Goal: Task Accomplishment & Management: Complete application form

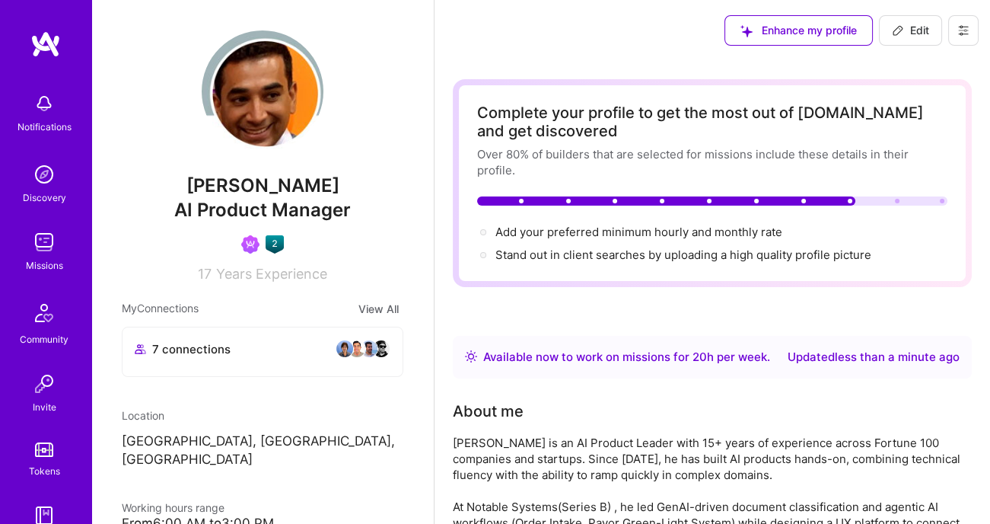
click at [927, 30] on span "Edit" at bounding box center [910, 30] width 37 height 15
select select "US"
select select "Right Now"
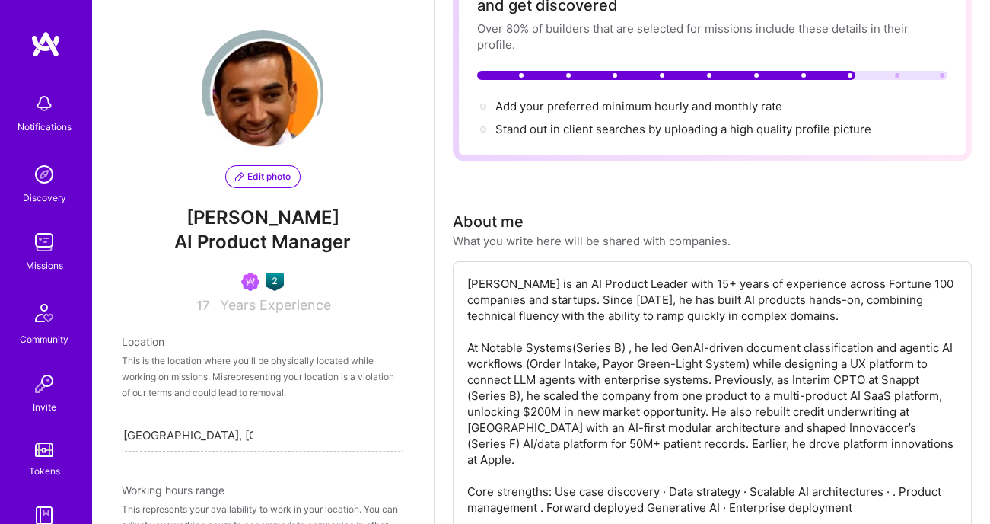
scroll to position [219, 0]
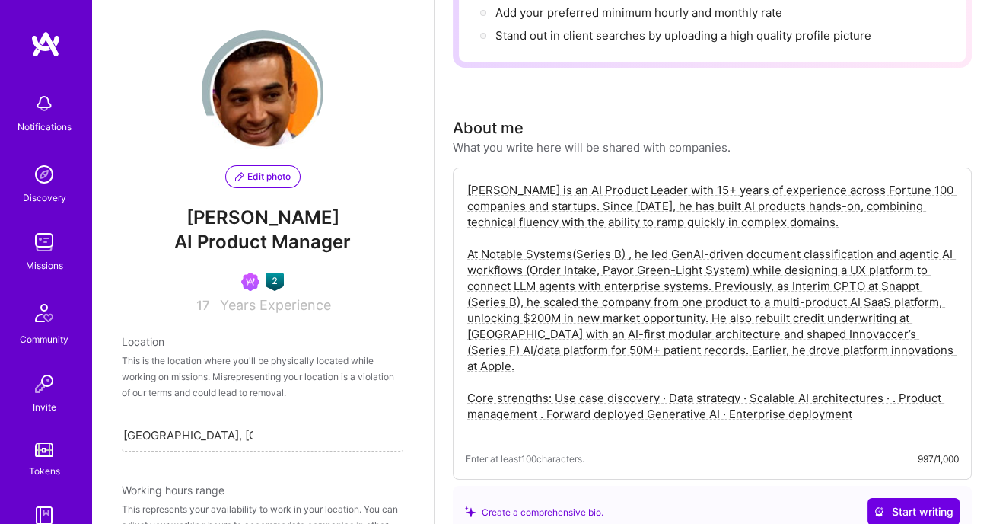
click at [750, 250] on textarea "Gaurav Nukala is an AI Product Leader with 15+ years of experience across Fortu…" at bounding box center [712, 309] width 493 height 258
click at [748, 250] on textarea "Gaurav Nukala is an AI Product Leader with 15+ years of experience across Fortu…" at bounding box center [712, 309] width 493 height 258
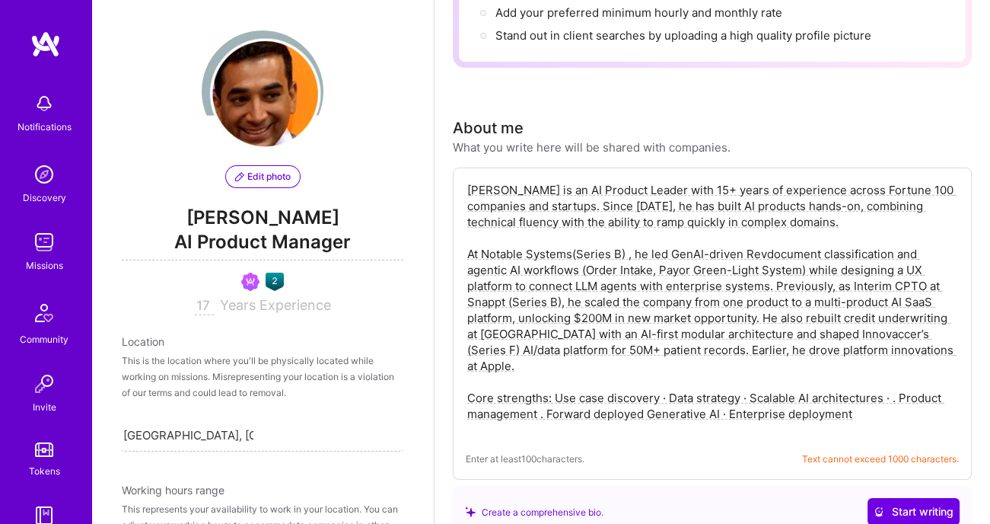
drag, startPoint x: 769, startPoint y: 247, endPoint x: 805, endPoint y: 266, distance: 40.2
click at [805, 266] on textarea "Gaurav Nukala is an AI Product Leader with 15+ years of experience across Fortu…" at bounding box center [712, 309] width 493 height 258
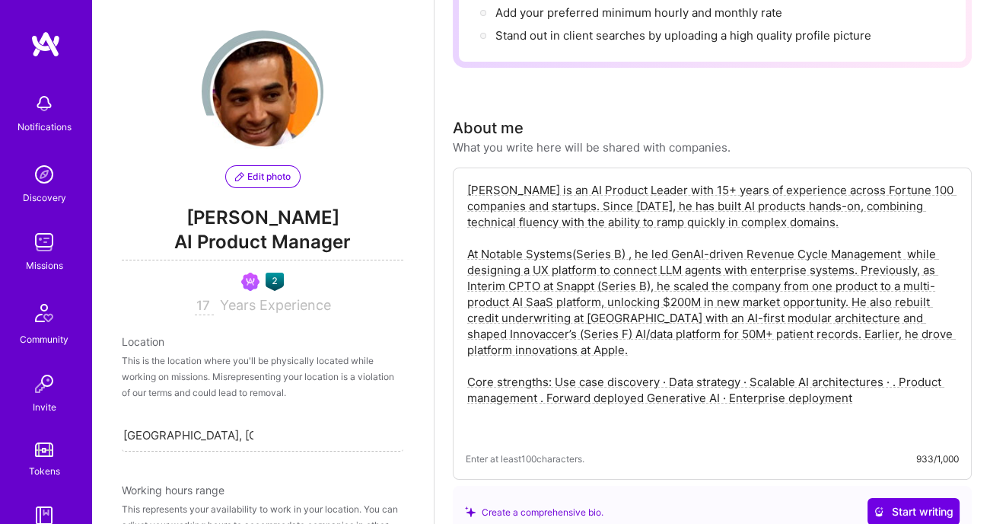
click at [903, 249] on textarea "Gaurav Nukala is an AI Product Leader with 15+ years of experience across Fortu…" at bounding box center [712, 309] width 493 height 258
click at [672, 254] on textarea "Gaurav Nukala is an AI Product Leader with 15+ years of experience across Fortu…" at bounding box center [712, 309] width 493 height 258
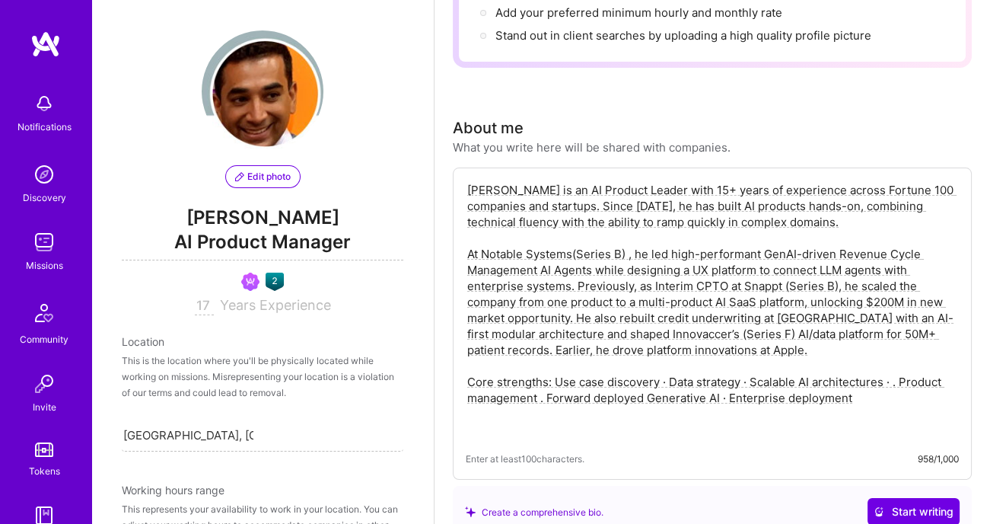
drag, startPoint x: 570, startPoint y: 314, endPoint x: 514, endPoint y: 317, distance: 55.6
click at [514, 317] on textarea "Gaurav Nukala is an AI Product Leader with 15+ years of experience across Fortu…" at bounding box center [712, 309] width 493 height 258
click at [553, 320] on textarea "Gaurav Nukala is an AI Product Leader with 15+ years of experience across Fortu…" at bounding box center [712, 309] width 493 height 258
click at [569, 314] on textarea "Gaurav Nukala is an AI Product Leader with 15+ years of experience across Fortu…" at bounding box center [712, 309] width 493 height 258
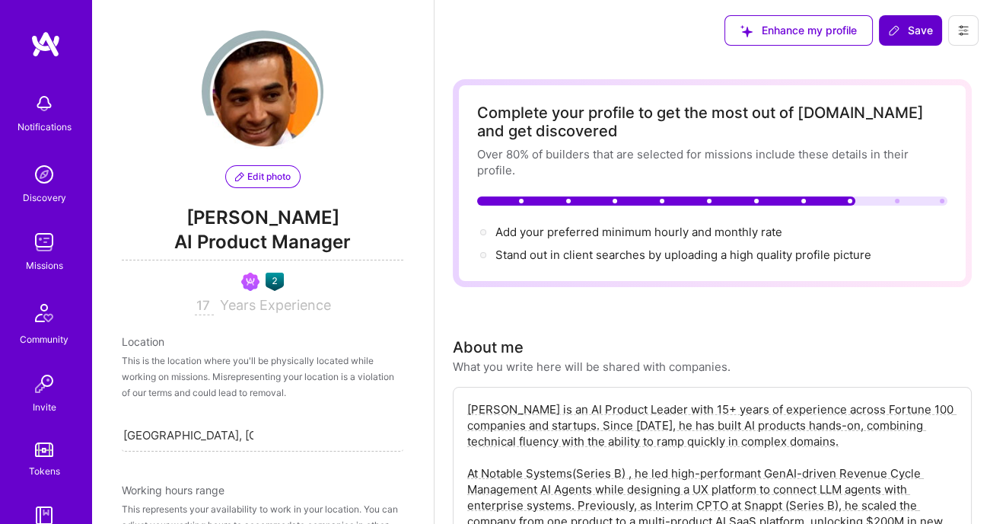
scroll to position [0, 0]
type textarea "Gaurav Nukala is an AI Product Leader with 15+ years of experience across Fortu…"
click at [913, 31] on span "Save" at bounding box center [910, 30] width 45 height 15
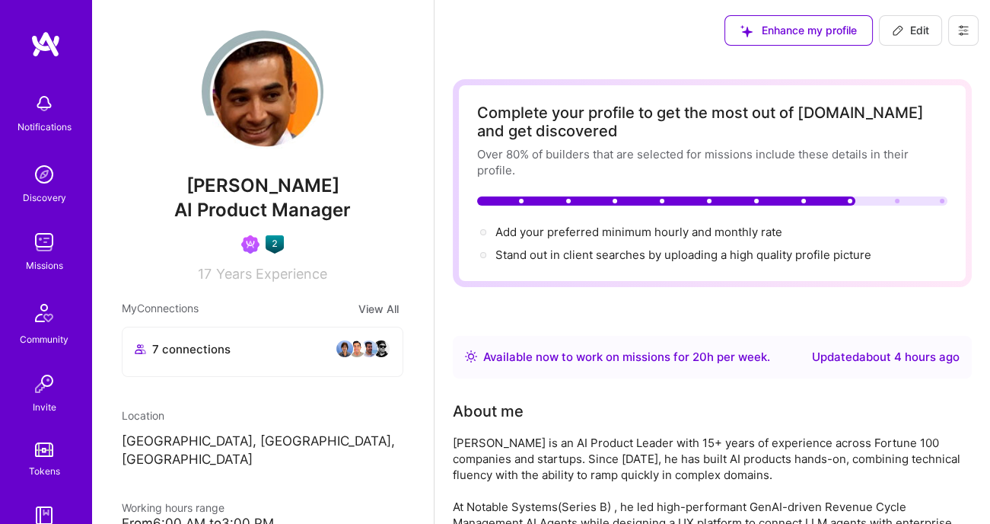
click at [44, 244] on img at bounding box center [44, 242] width 30 height 30
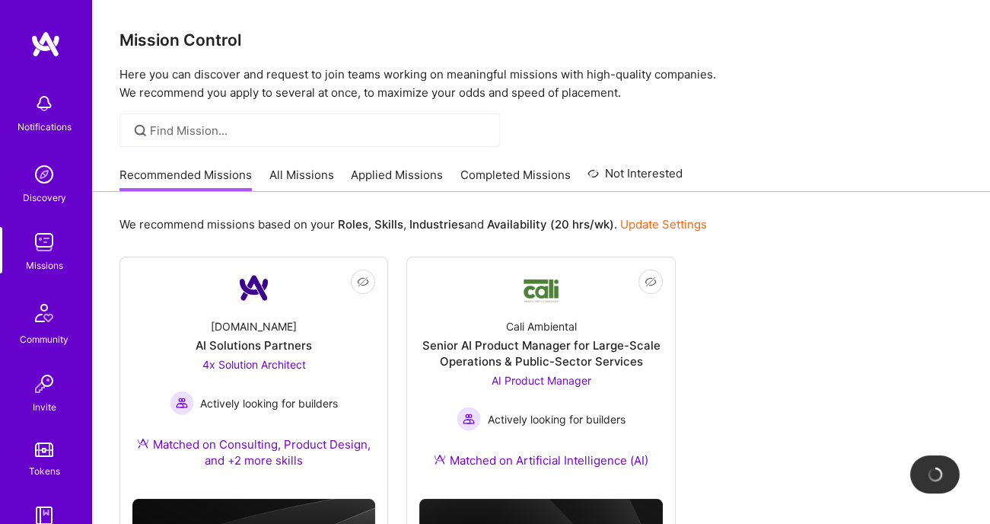
click at [308, 174] on link "All Missions" at bounding box center [301, 179] width 65 height 25
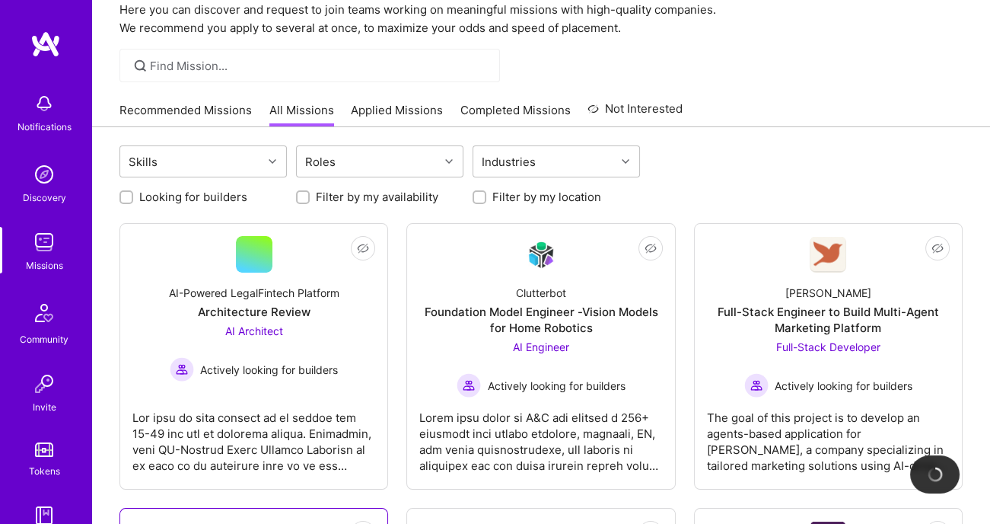
scroll to position [36, 0]
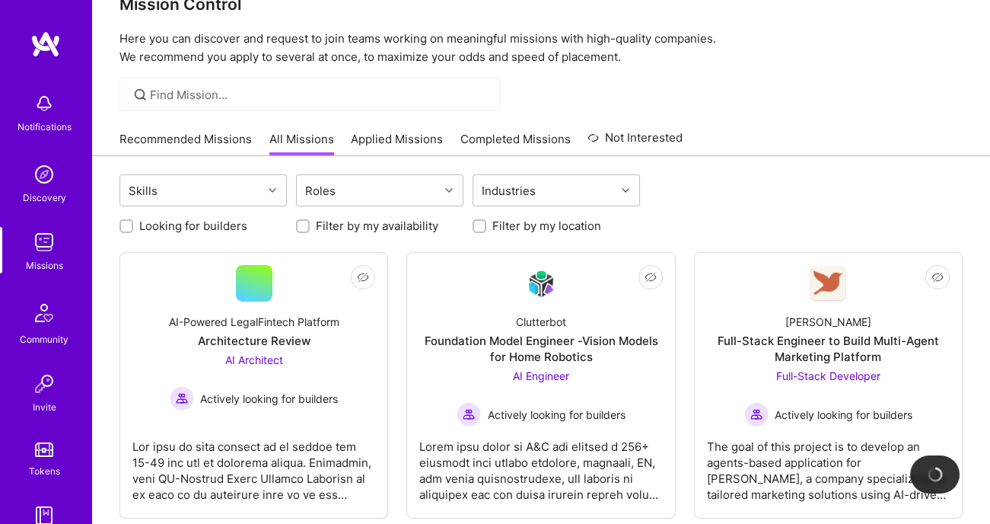
click at [205, 142] on link "Recommended Missions" at bounding box center [185, 143] width 132 height 25
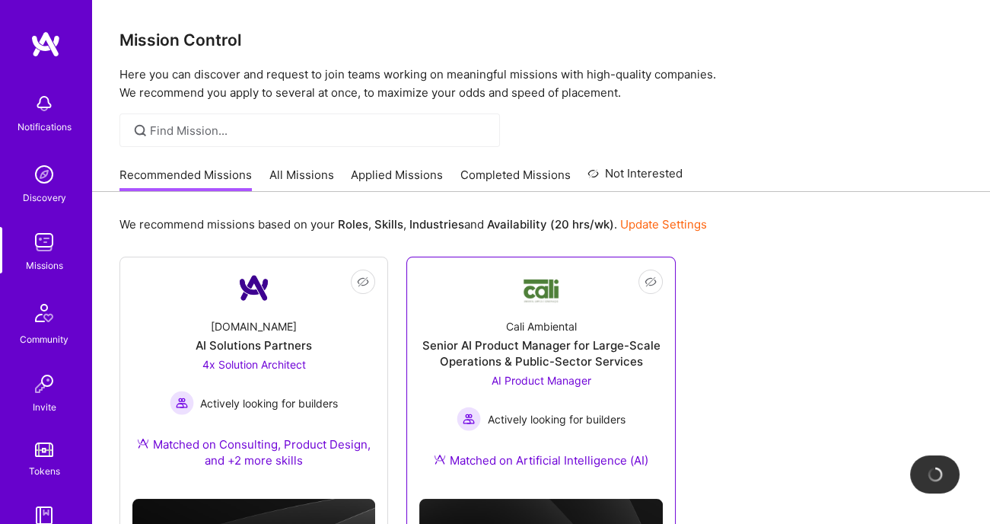
click at [601, 394] on div "AI Product Manager Actively looking for builders" at bounding box center [541, 401] width 168 height 59
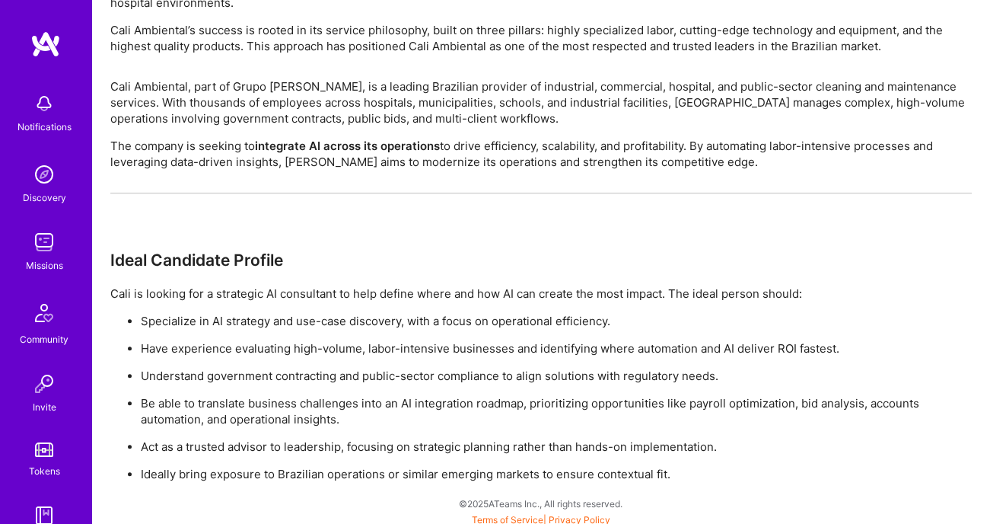
scroll to position [1096, 0]
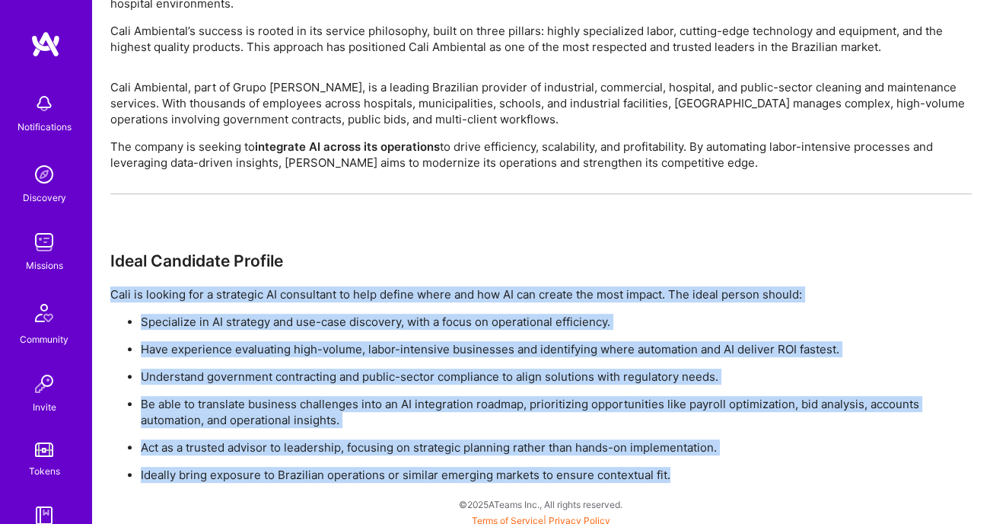
drag, startPoint x: 677, startPoint y: 474, endPoint x: 104, endPoint y: 284, distance: 603.8
copy div "Cali is looking for a strategic AI consultant to help define where and how AI c…"
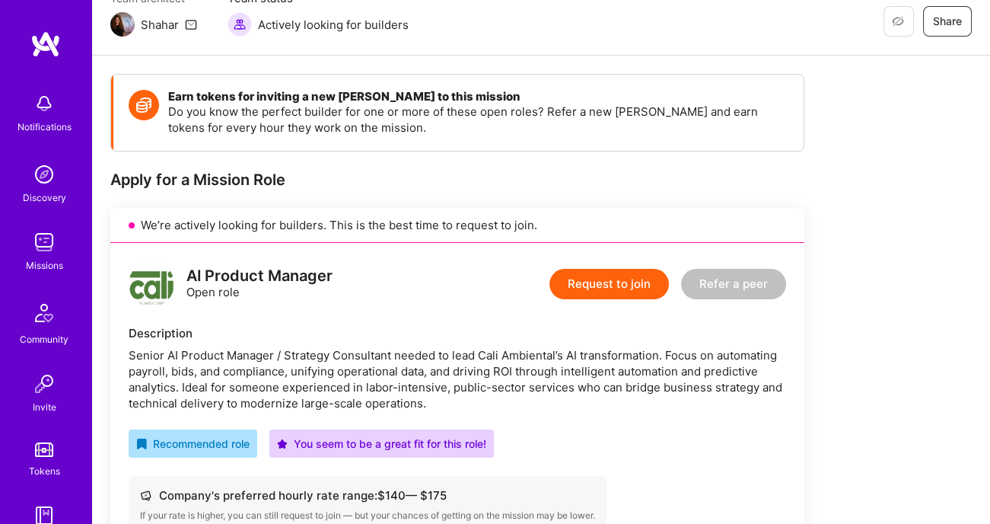
scroll to position [142, 0]
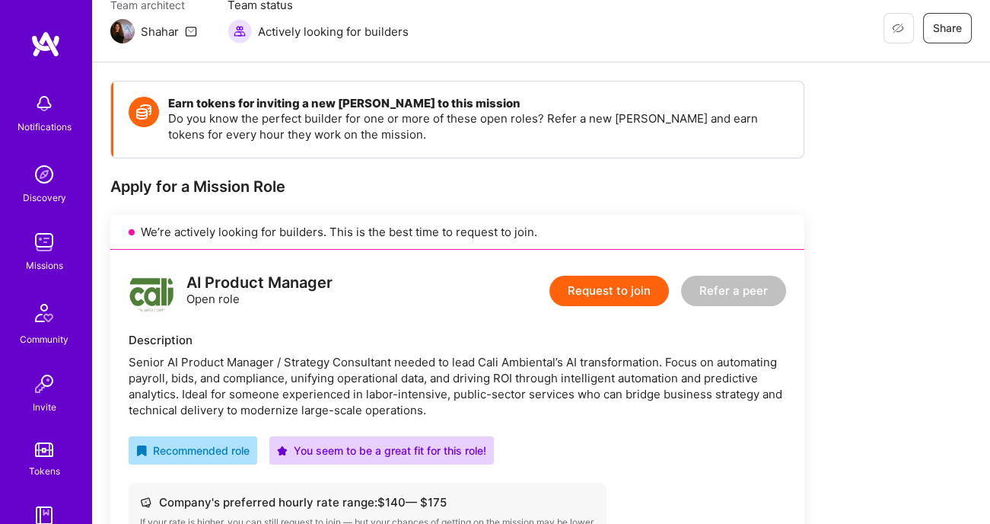
click at [601, 289] on button "Request to join" at bounding box center [608, 291] width 119 height 30
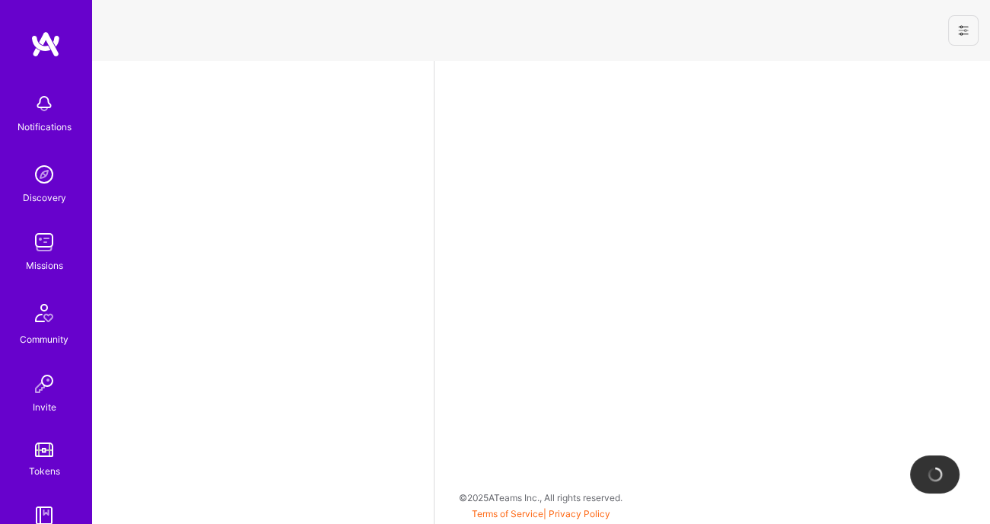
select select "US"
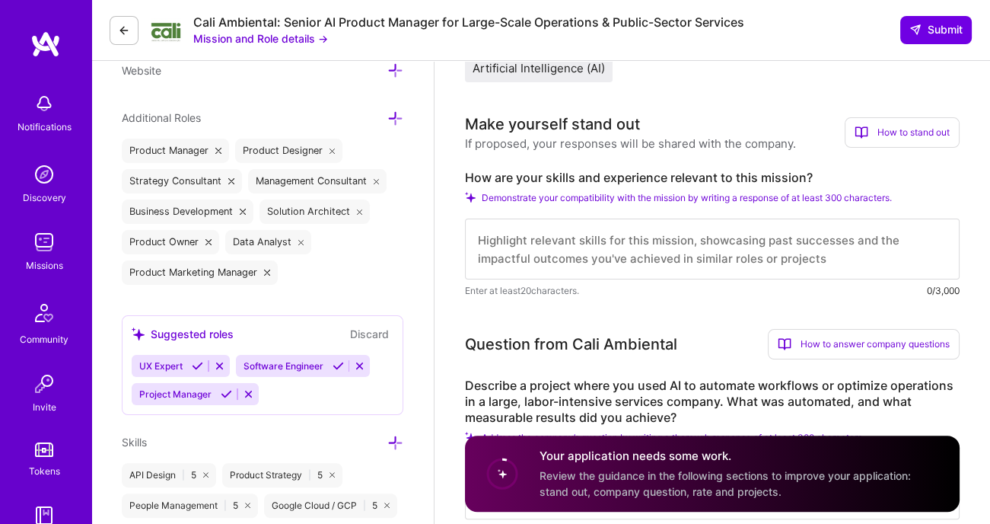
scroll to position [514, 0]
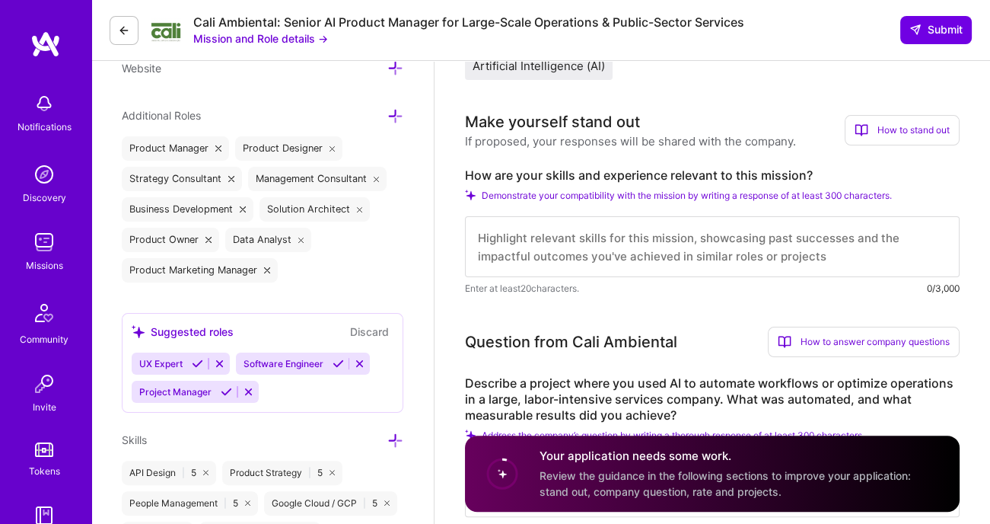
click at [527, 244] on textarea at bounding box center [712, 246] width 495 height 61
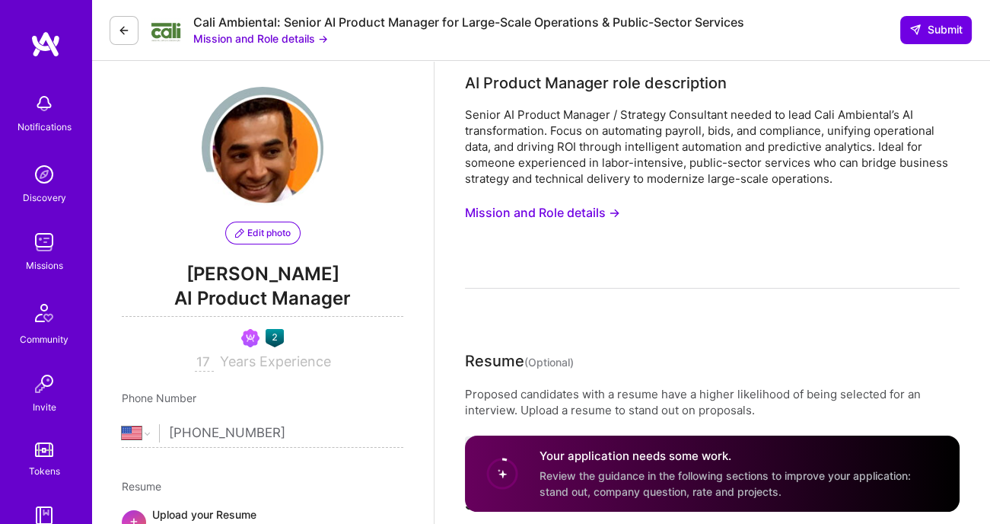
scroll to position [8, 0]
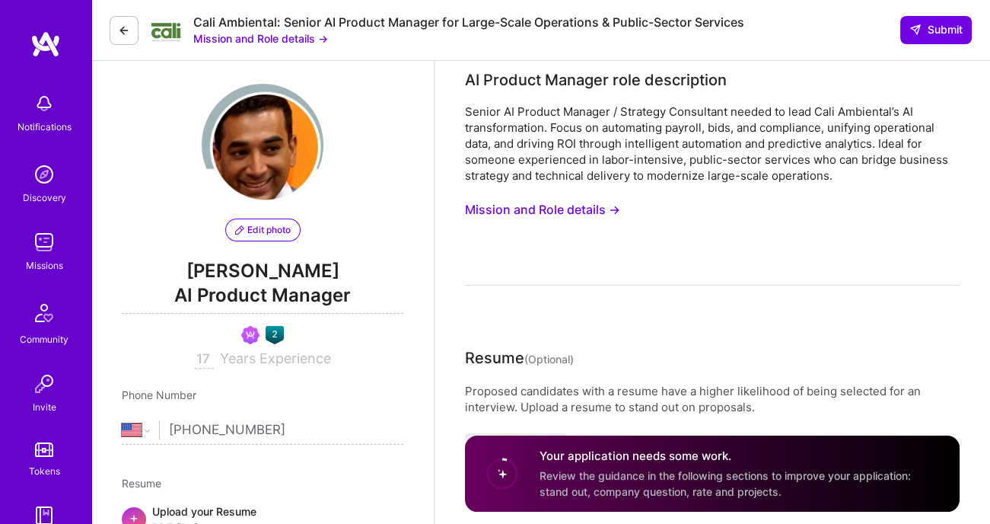
click at [541, 210] on button "Mission and Role details →" at bounding box center [542, 210] width 155 height 28
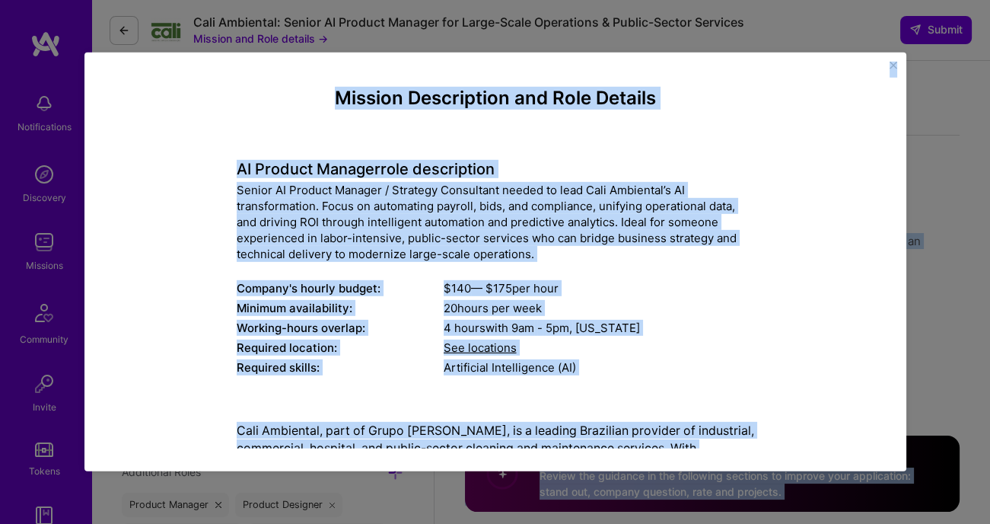
scroll to position [0, 0]
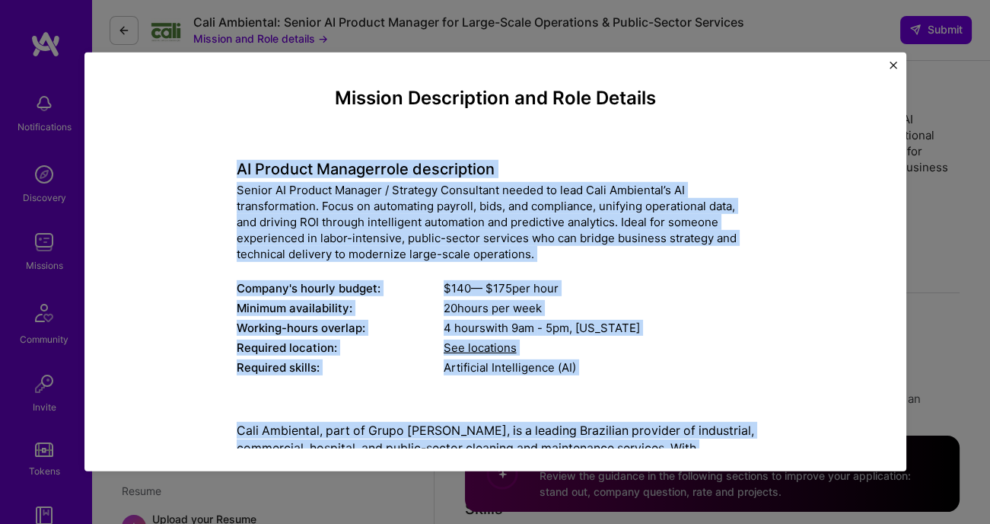
drag, startPoint x: 357, startPoint y: 419, endPoint x: 244, endPoint y: 143, distance: 298.3
copy div "AI Product Manager role description Senior AI Product Manager / Strategy Consul…"
click at [893, 66] on img "Close" at bounding box center [894, 66] width 8 height 8
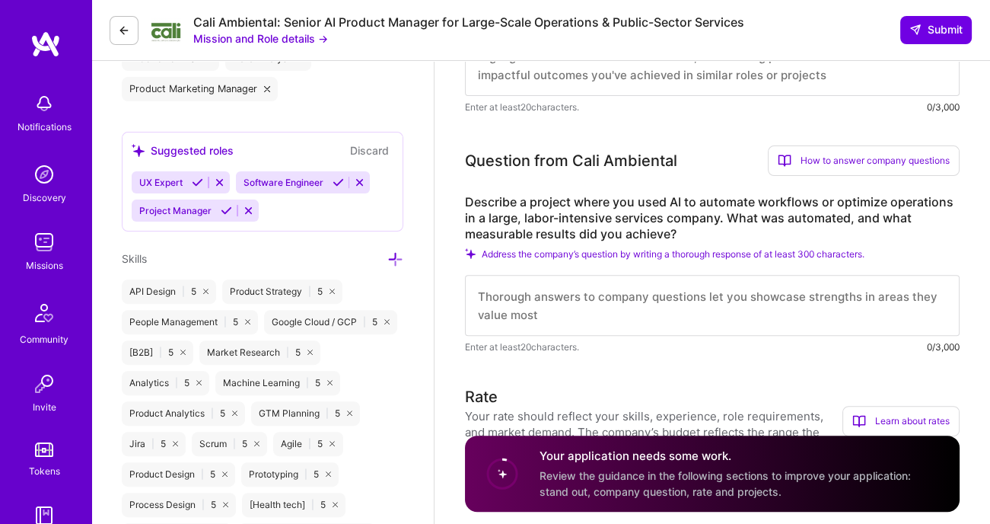
scroll to position [682, 0]
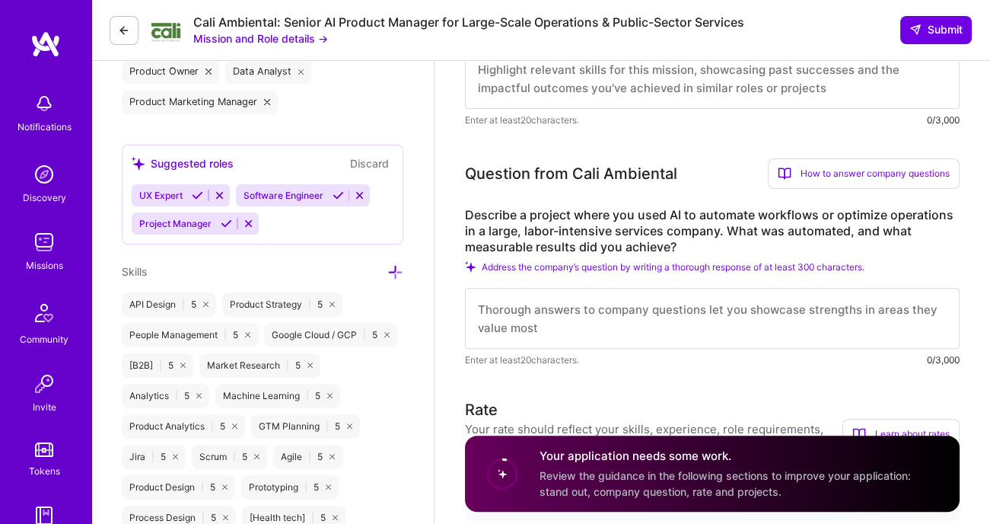
click at [596, 320] on textarea at bounding box center [712, 318] width 495 height 61
paste textarea "I am a strong fit for this role because I’ve spent the past several years leadi…"
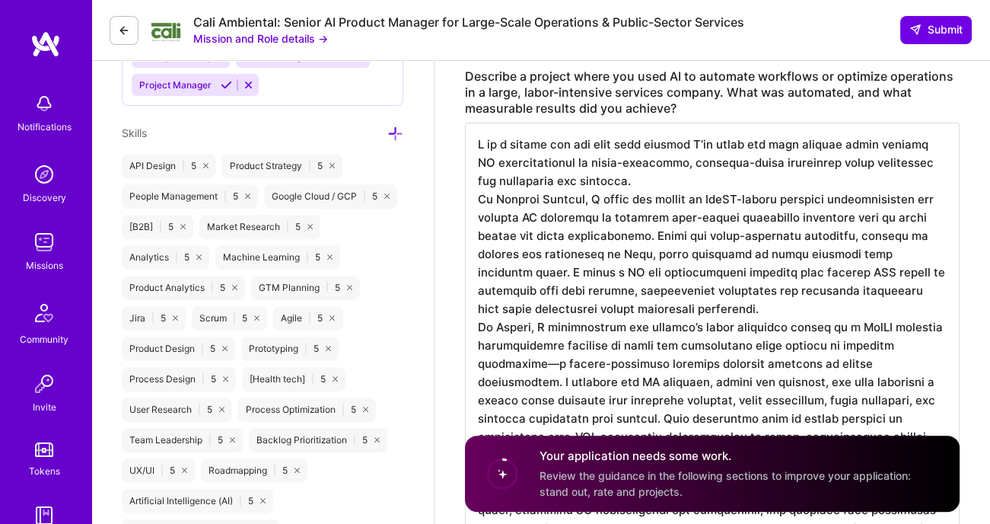
scroll to position [817, 0]
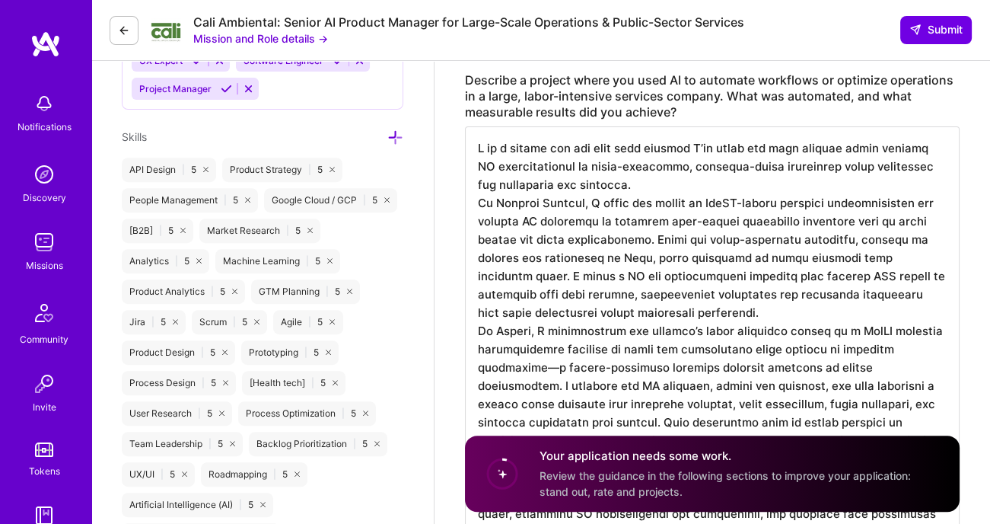
click at [613, 179] on textarea at bounding box center [712, 344] width 495 height 436
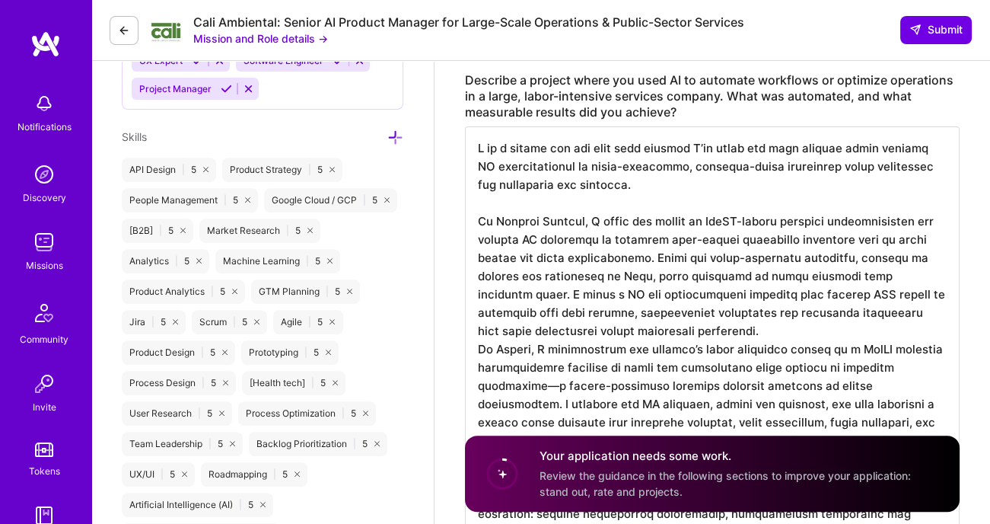
click at [634, 324] on textarea at bounding box center [712, 353] width 495 height 454
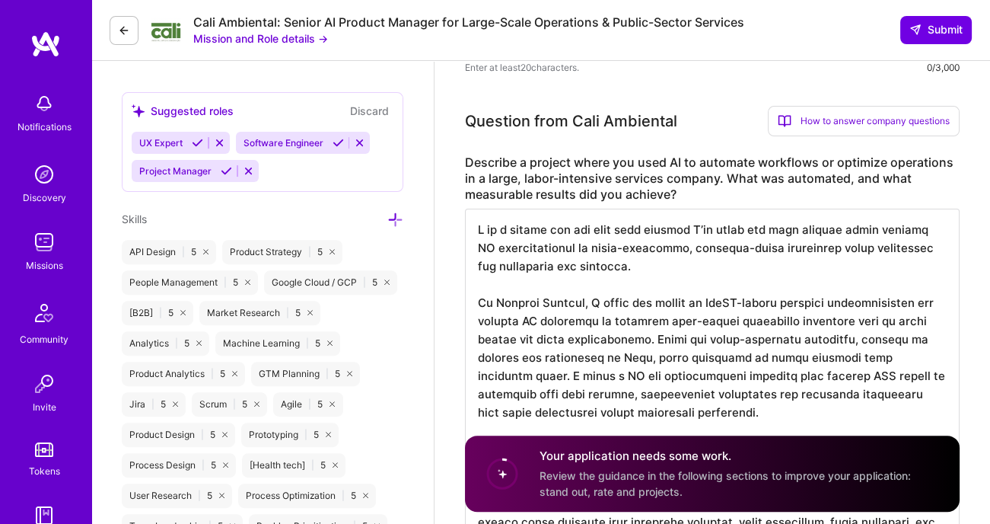
scroll to position [0, 0]
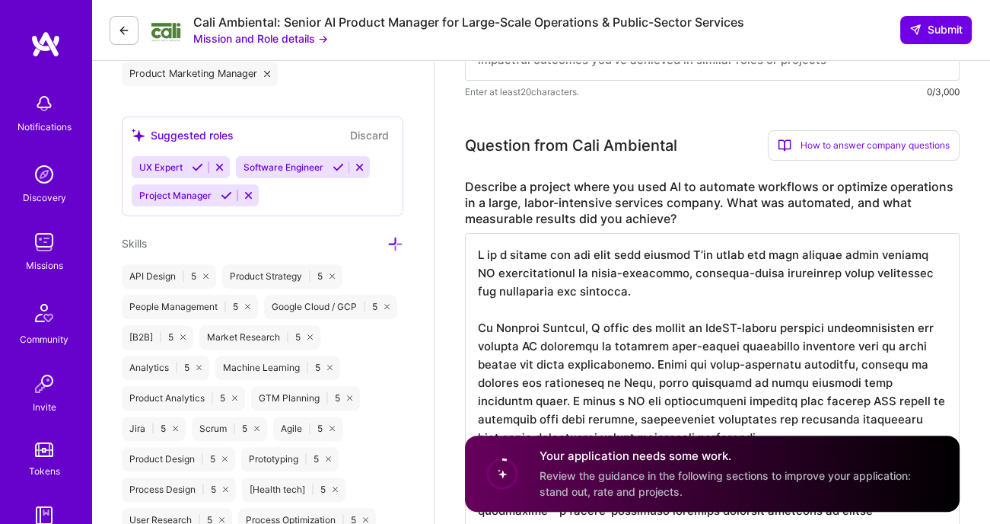
type textarea "I am a strong fit for this role because I’ve spent the past several years leadi…"
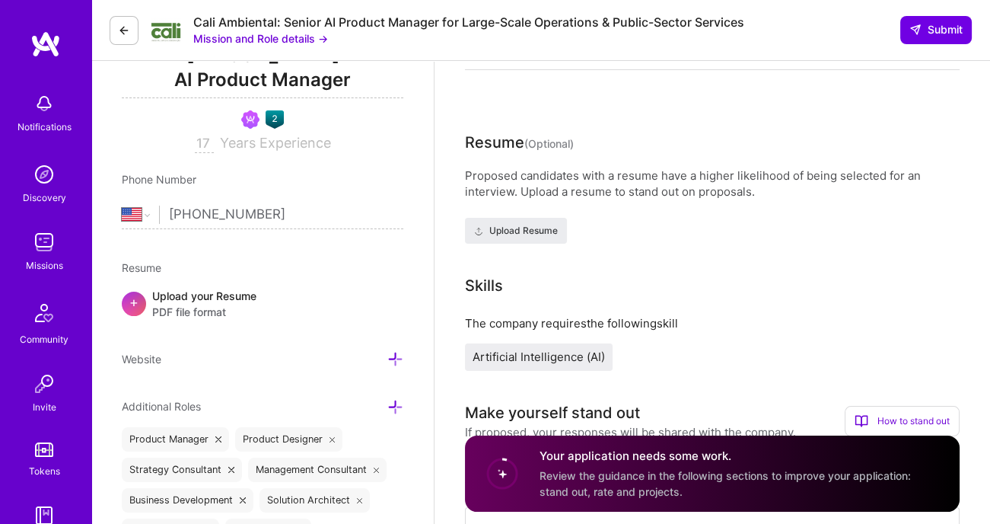
scroll to position [213, 0]
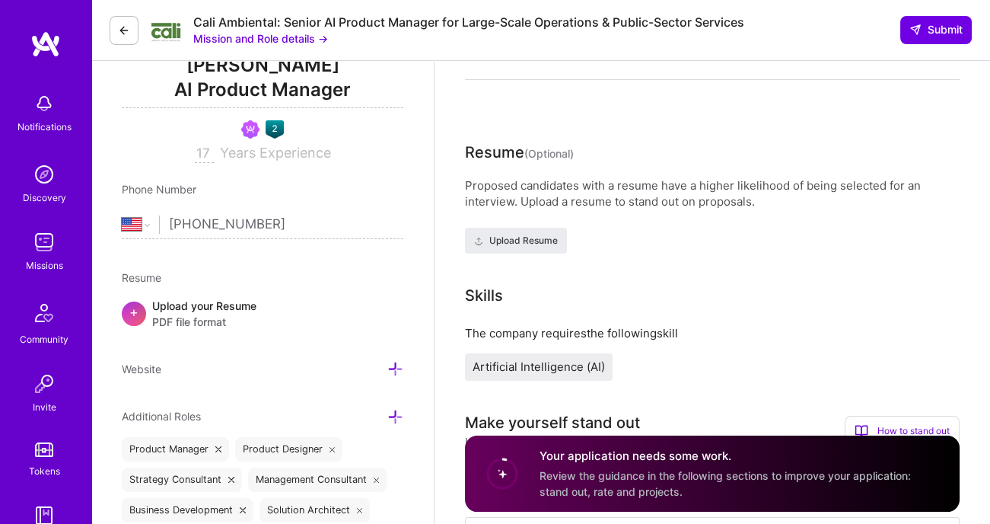
drag, startPoint x: 686, startPoint y: 336, endPoint x: 530, endPoint y: 267, distance: 171.4
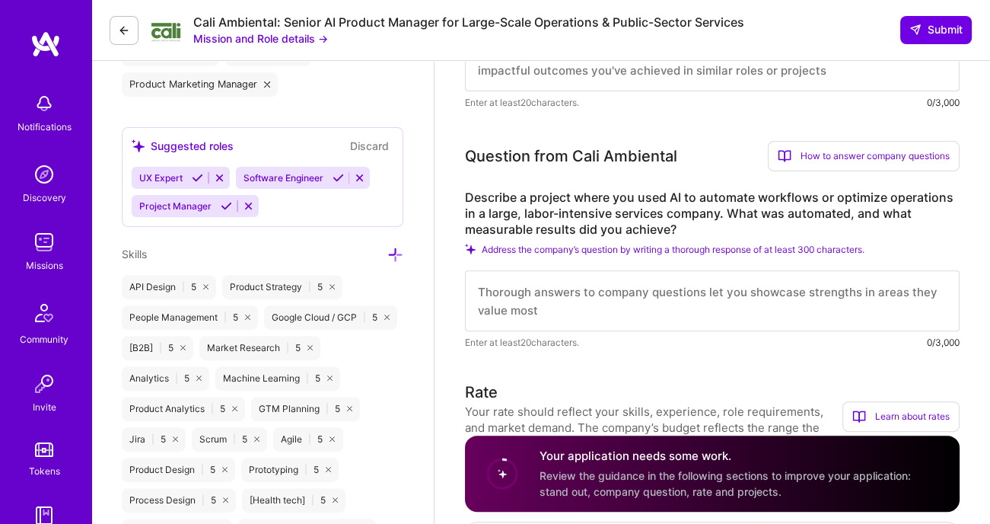
click at [533, 272] on textarea at bounding box center [712, 300] width 495 height 61
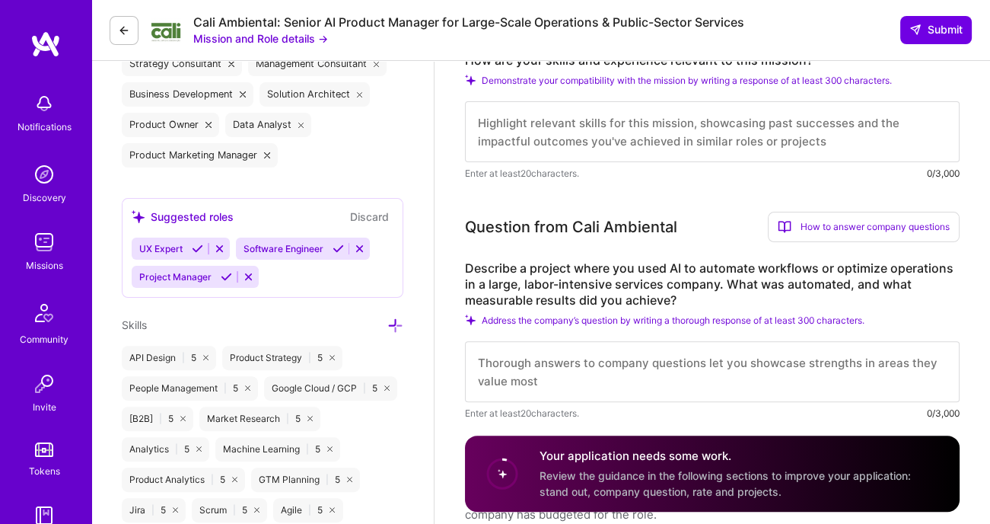
scroll to position [584, 0]
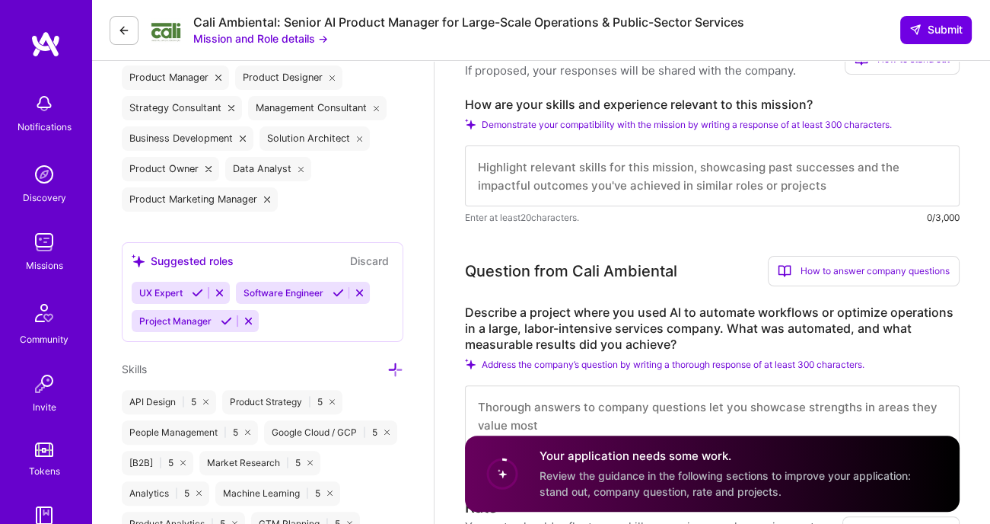
click at [531, 180] on textarea at bounding box center [712, 175] width 495 height 61
paste textarea "I am a strong fit for this role because I’ve spent the past several years leadi…"
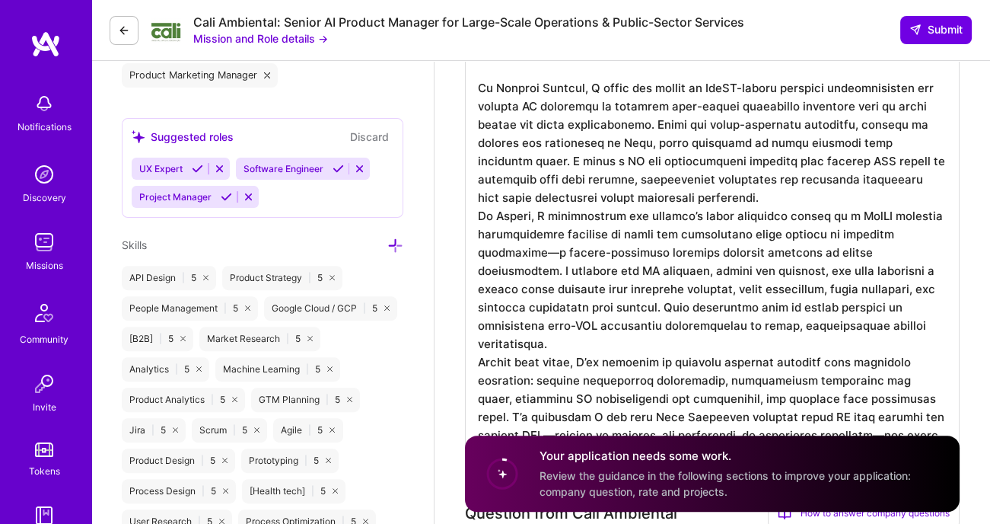
scroll to position [0, 0]
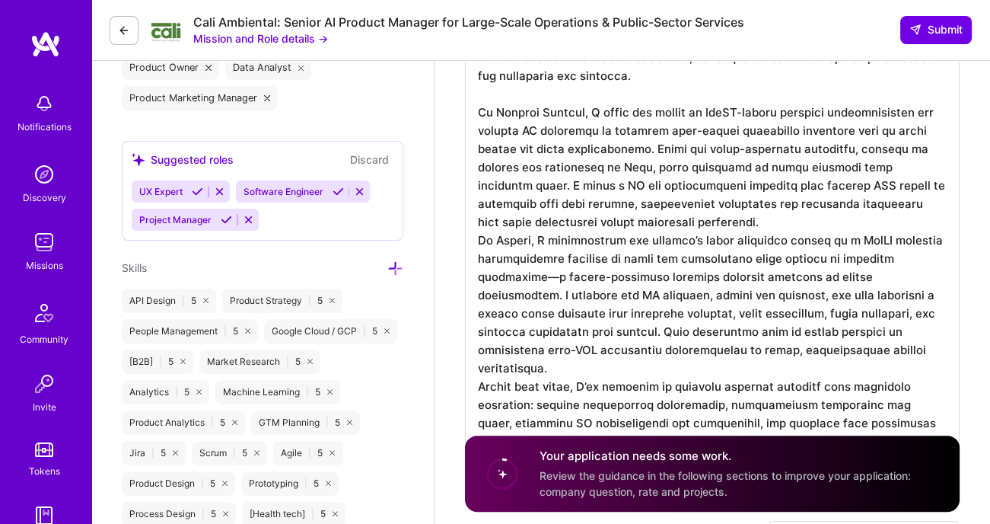
drag, startPoint x: 697, startPoint y: 199, endPoint x: 476, endPoint y: 109, distance: 238.3
click at [476, 109] on textarea at bounding box center [712, 245] width 495 height 454
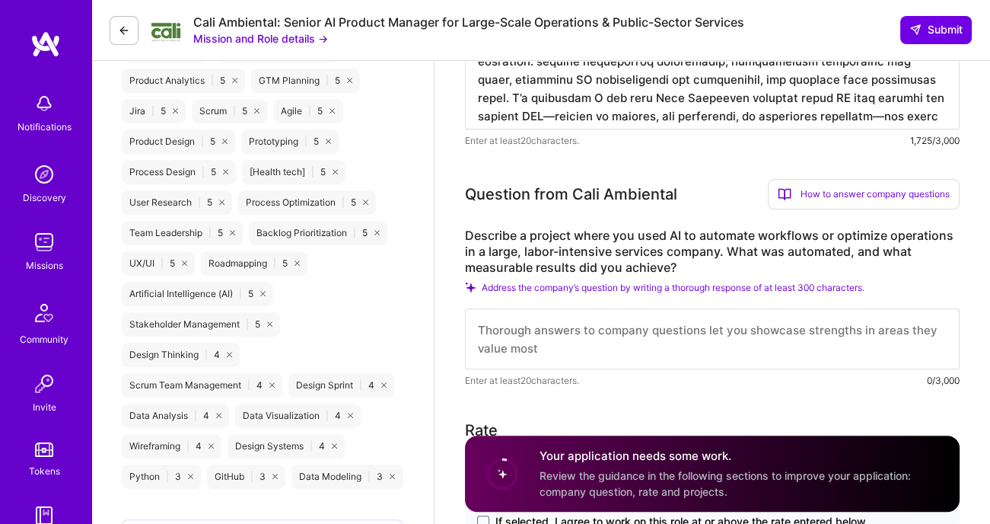
type textarea "I am a strong fit for this role because I’ve spent the past several years leadi…"
click at [519, 341] on textarea at bounding box center [712, 338] width 495 height 61
paste textarea "At Notable Systems, I drove the design of GenAI-driven document classification …"
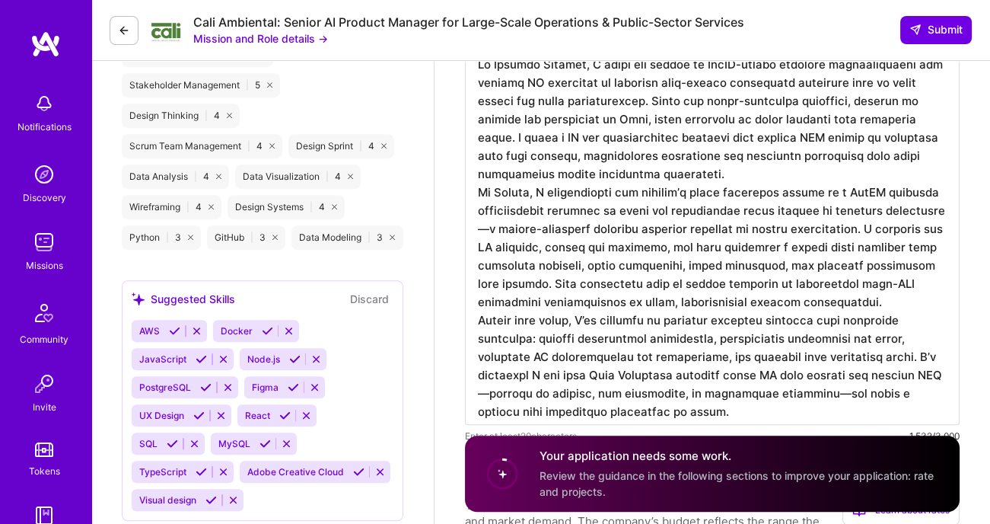
click at [642, 169] on textarea at bounding box center [712, 234] width 495 height 382
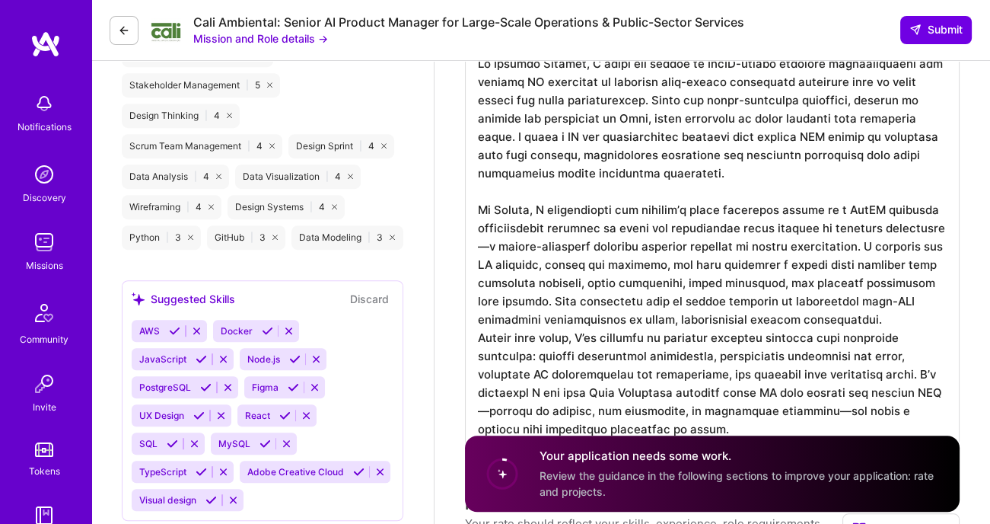
drag, startPoint x: 897, startPoint y: 363, endPoint x: 884, endPoint y: 421, distance: 59.3
click at [884, 421] on textarea at bounding box center [712, 243] width 495 height 400
drag, startPoint x: 477, startPoint y: 327, endPoint x: 697, endPoint y: 431, distance: 243.1
click at [697, 431] on textarea at bounding box center [712, 243] width 495 height 400
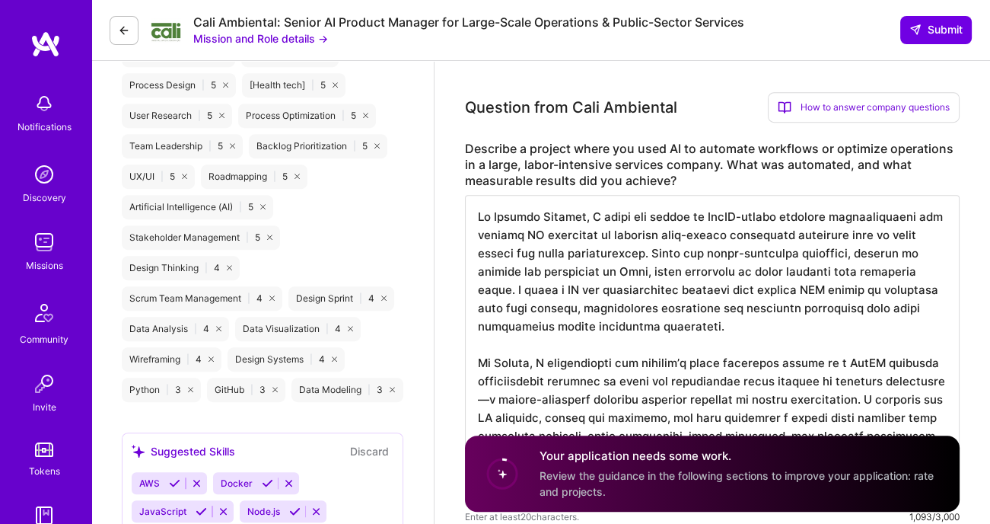
click at [913, 266] on textarea at bounding box center [712, 350] width 495 height 311
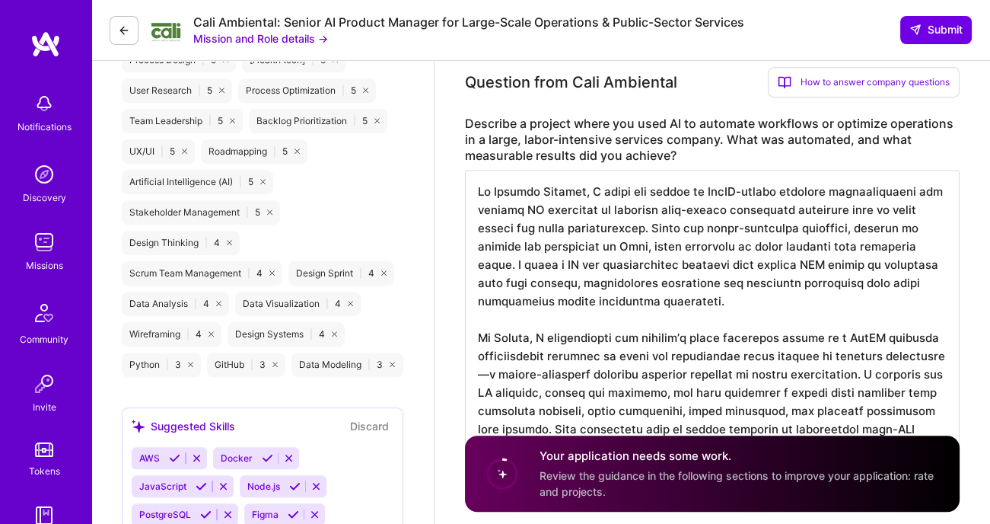
scroll to position [1052, 0]
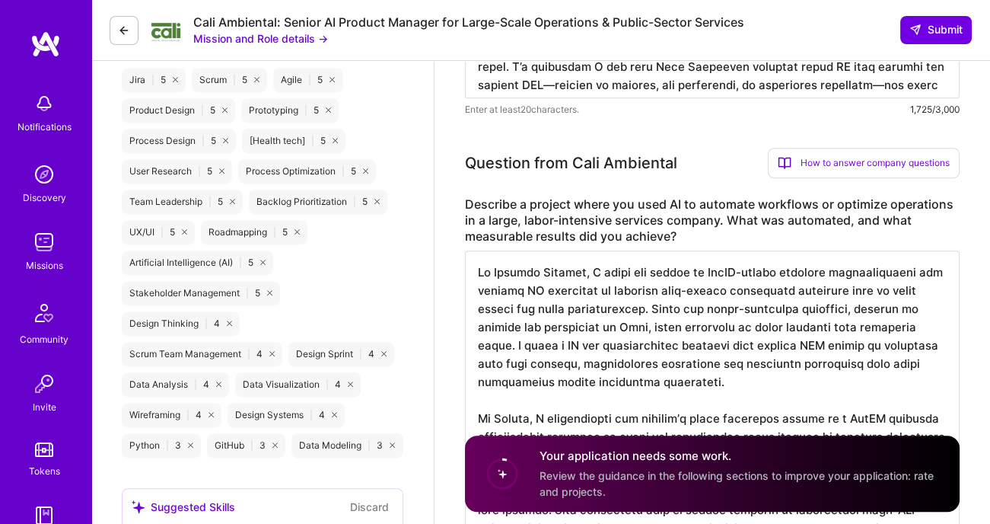
drag, startPoint x: 881, startPoint y: 270, endPoint x: 548, endPoint y: -21, distance: 442.2
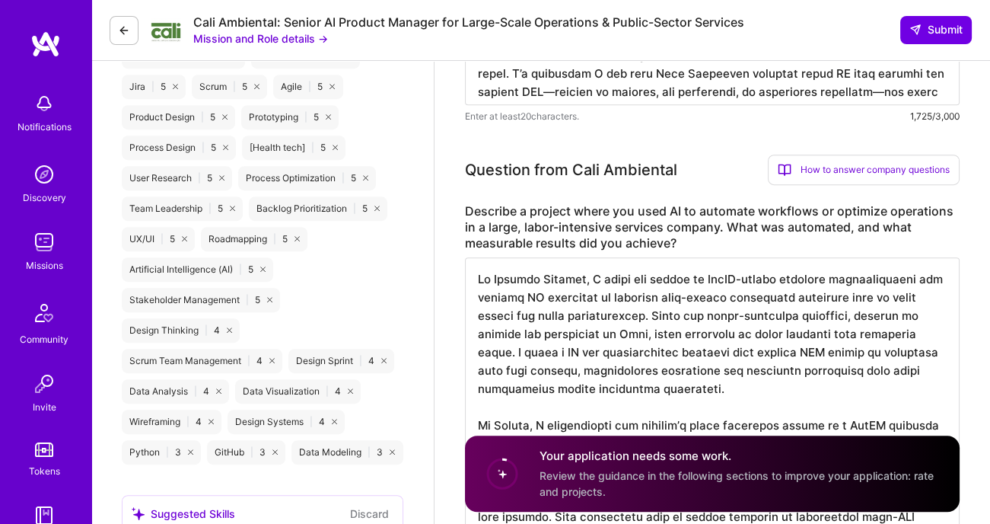
paste textarea "t Notable Systems, I tackled one of the hardest challenges in healthcare Revenu…"
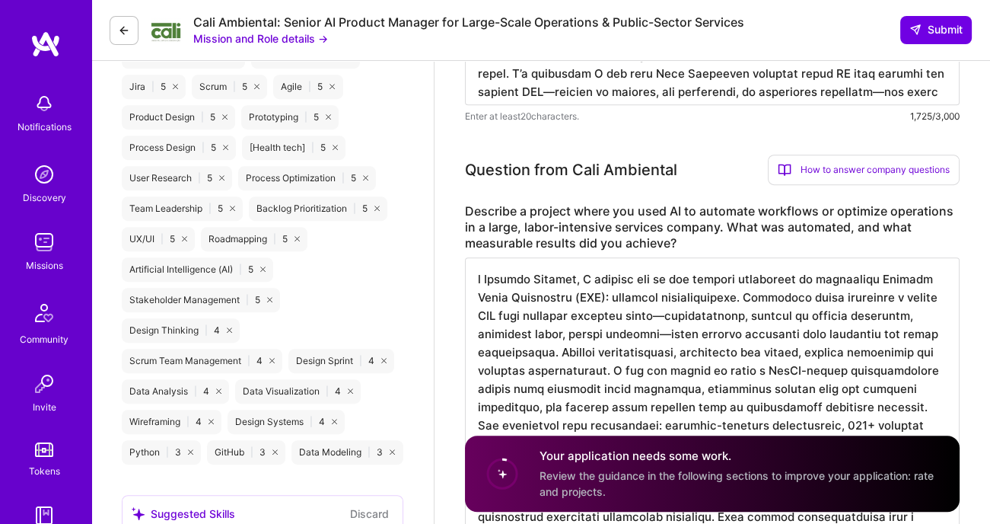
scroll to position [1438, 0]
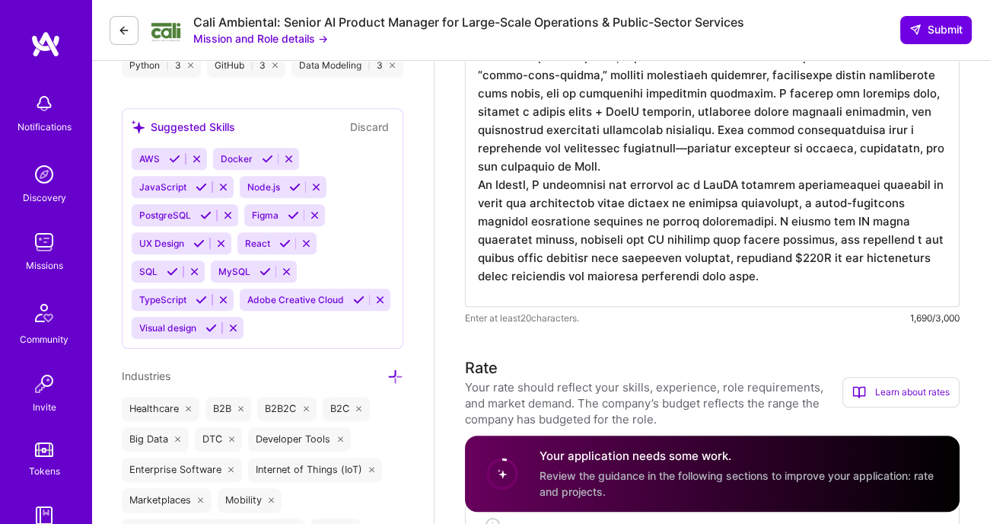
click at [627, 154] on textarea at bounding box center [712, 89] width 495 height 436
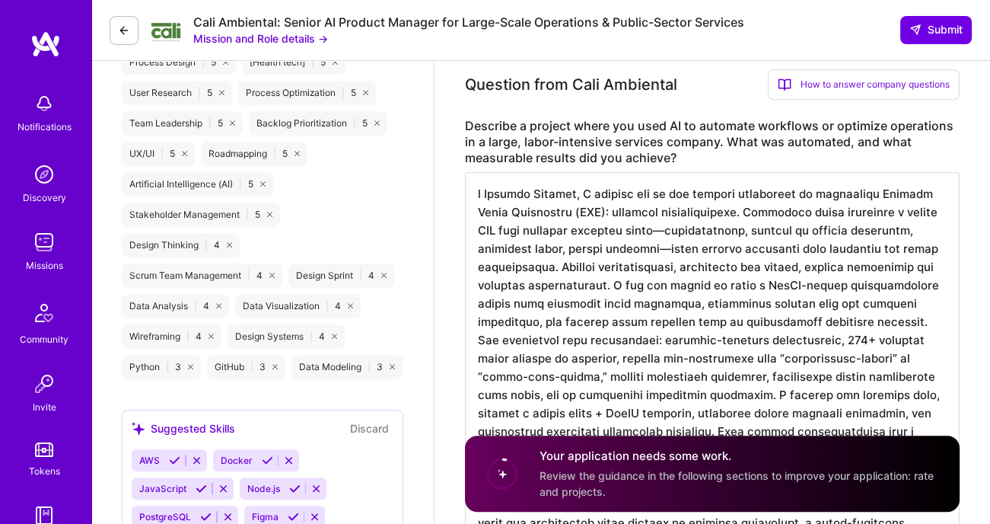
scroll to position [1126, 0]
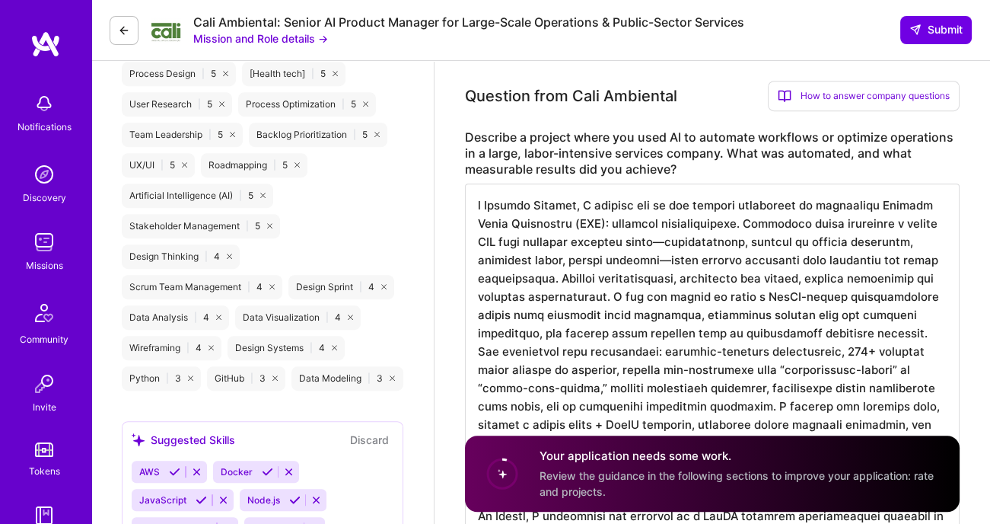
click at [476, 201] on textarea at bounding box center [712, 410] width 495 height 454
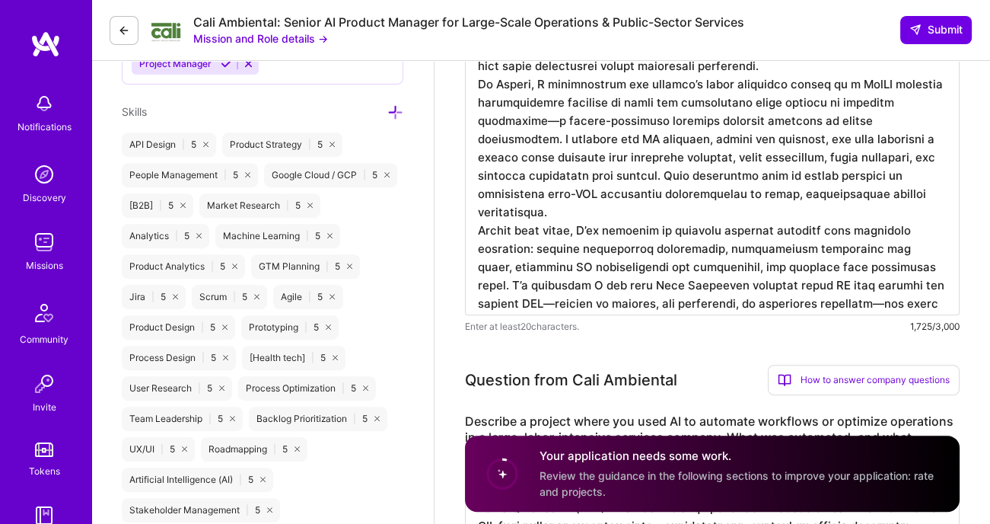
scroll to position [0, 0]
type textarea "At Notable Systems, I tackled one of the hardest challenges in healthcare Reven…"
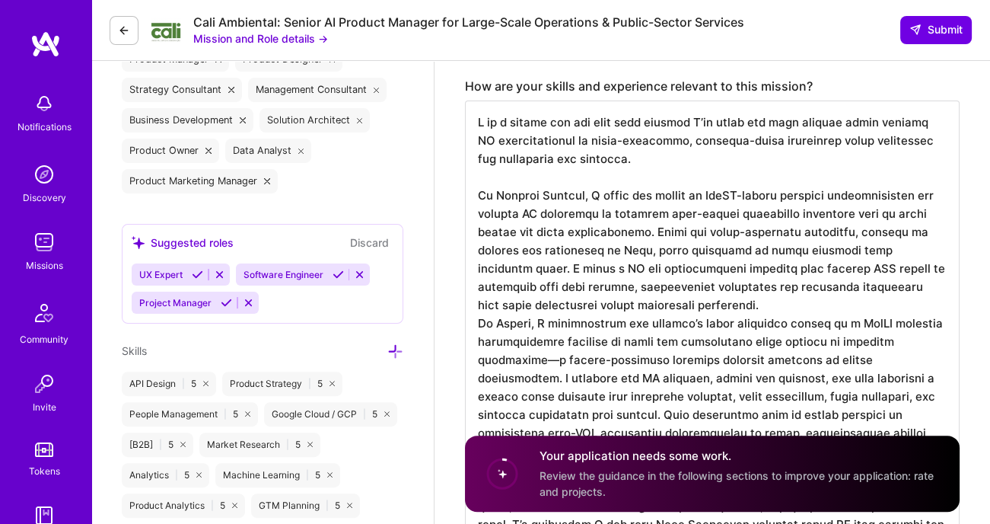
scroll to position [584, 0]
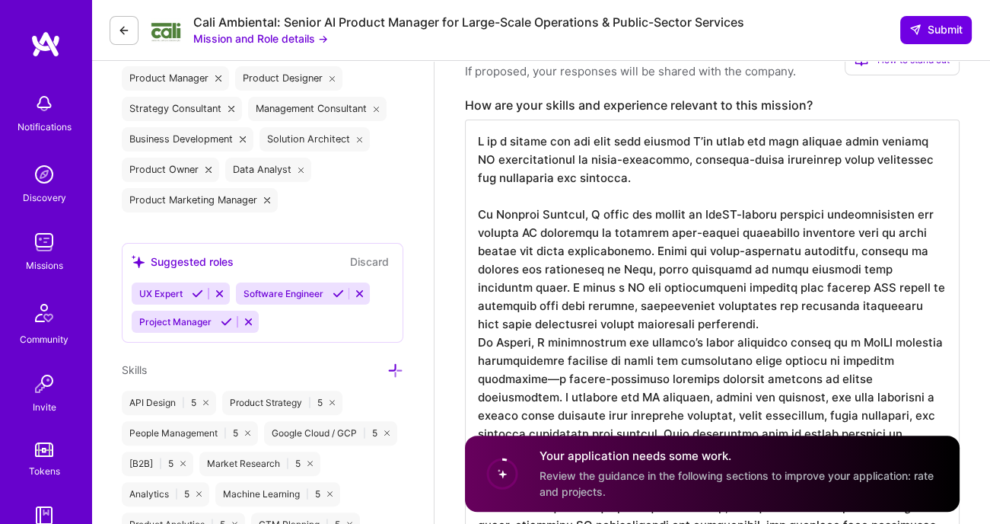
drag, startPoint x: 705, startPoint y: 297, endPoint x: 472, endPoint y: 142, distance: 279.5
click at [472, 142] on textarea at bounding box center [712, 346] width 495 height 454
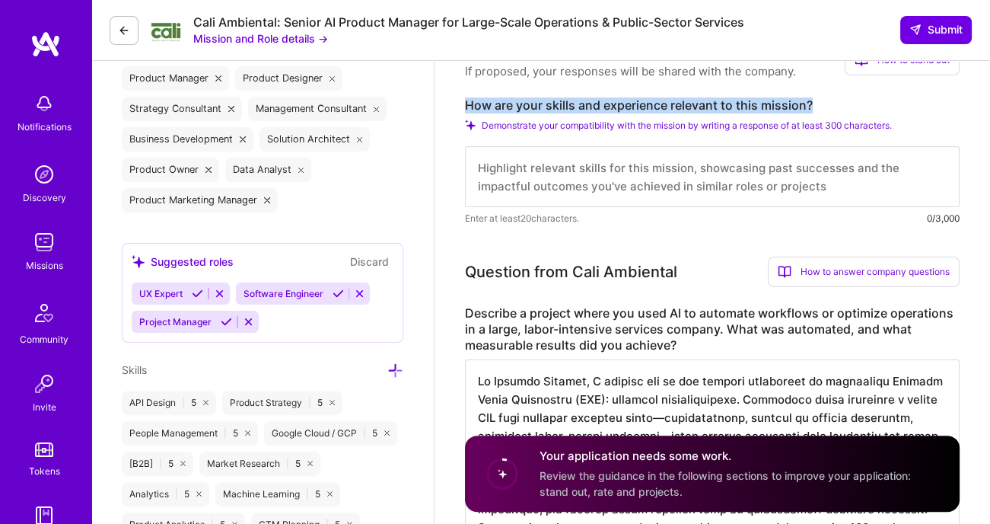
drag, startPoint x: 823, startPoint y: 97, endPoint x: 456, endPoint y: 96, distance: 366.8
copy label "How are your skills and experience relevant to this mission?"
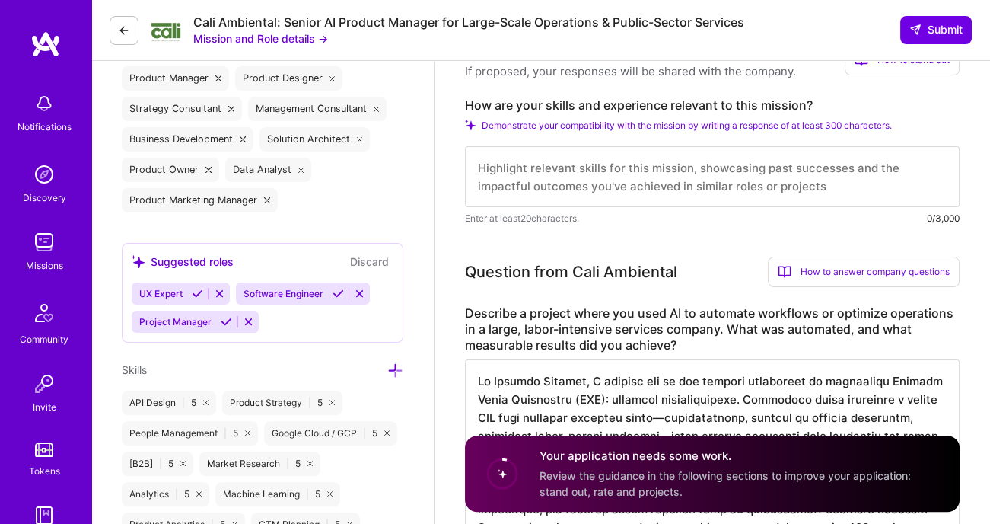
click at [683, 186] on textarea at bounding box center [712, 176] width 495 height 61
paste textarea "My experience is directly relevant because I’ve consistently built AI products …"
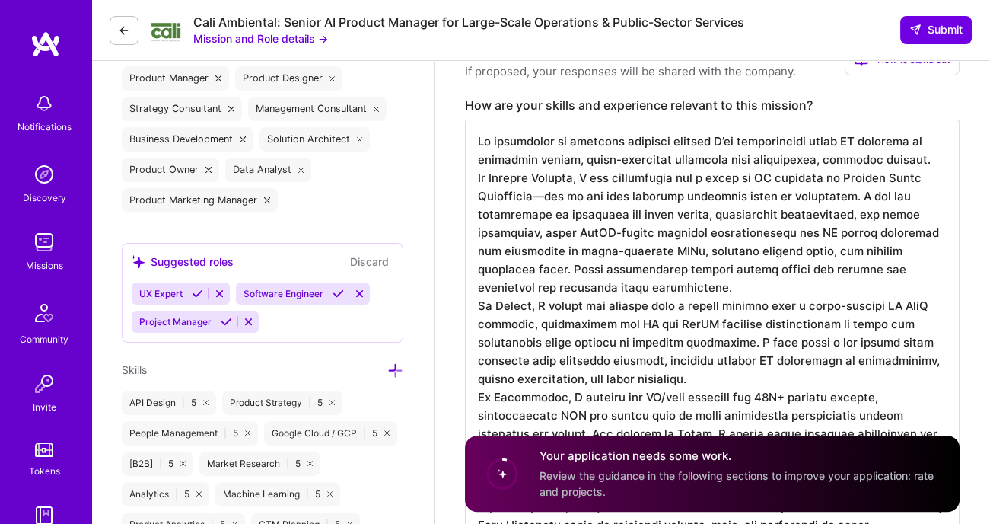
click at [670, 279] on textarea at bounding box center [712, 328] width 495 height 418
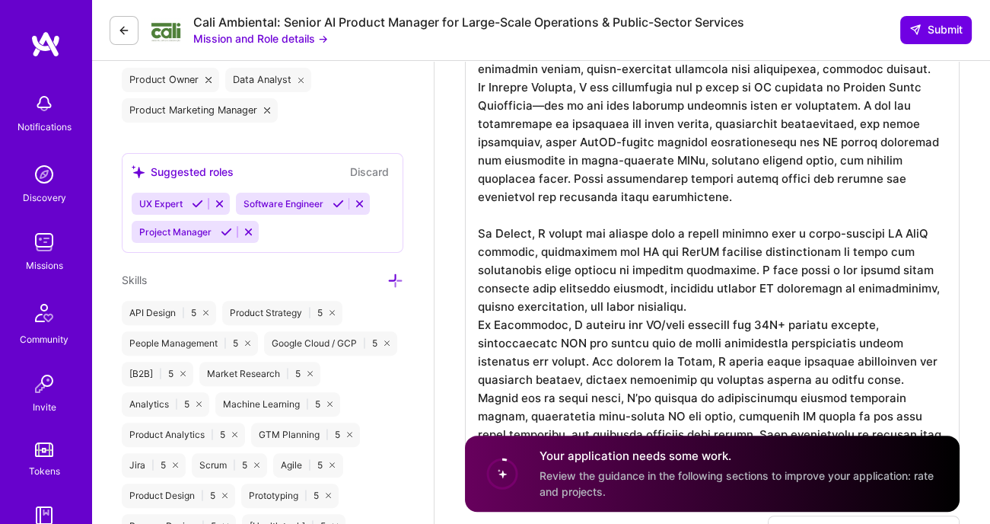
scroll to position [686, 0]
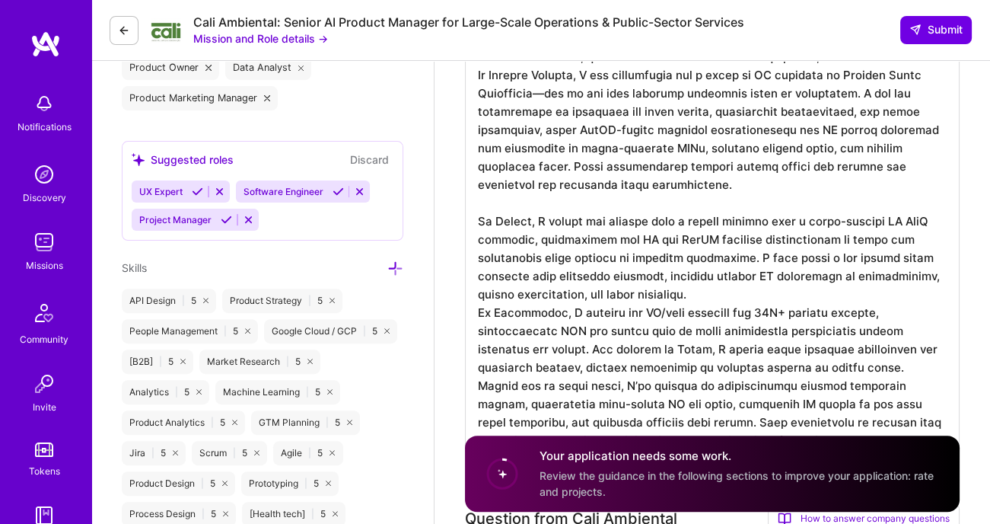
click at [713, 289] on textarea at bounding box center [712, 236] width 495 height 436
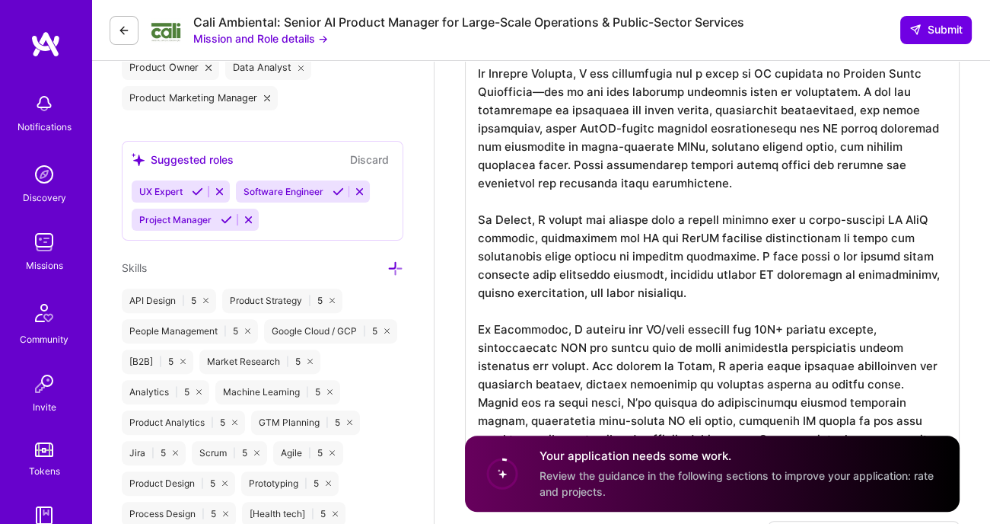
scroll to position [2, 0]
click at [781, 375] on textarea at bounding box center [712, 245] width 495 height 454
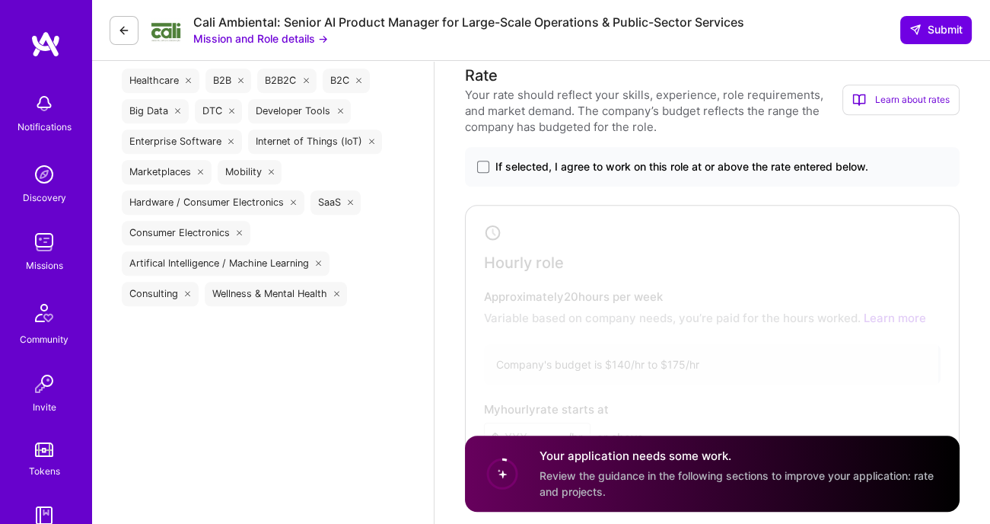
scroll to position [1846, 0]
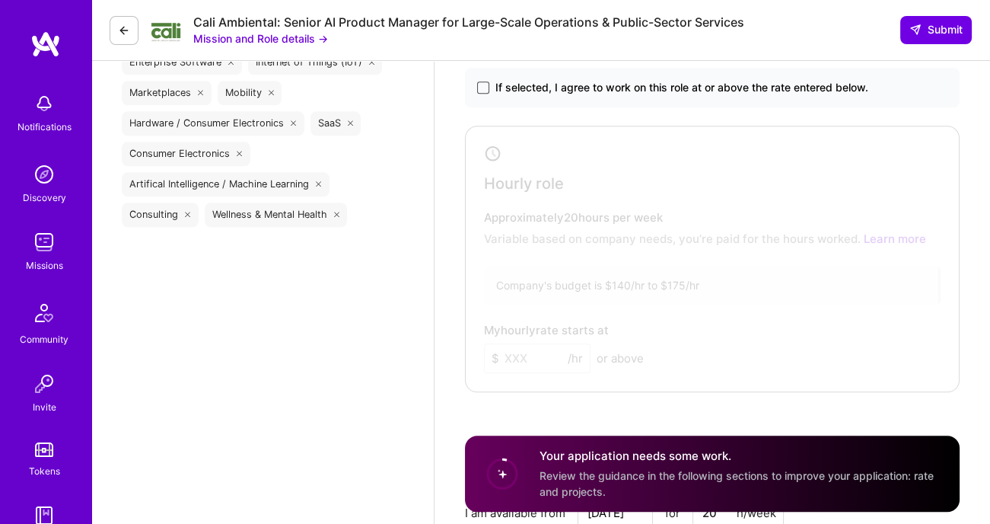
type textarea "My experience is directly relevant because I’ve consistently built AI products …"
click at [486, 81] on span at bounding box center [483, 87] width 12 height 12
click at [0, 0] on input "If selected, I agree to work on this role at or above the rate entered below." at bounding box center [0, 0] width 0 height 0
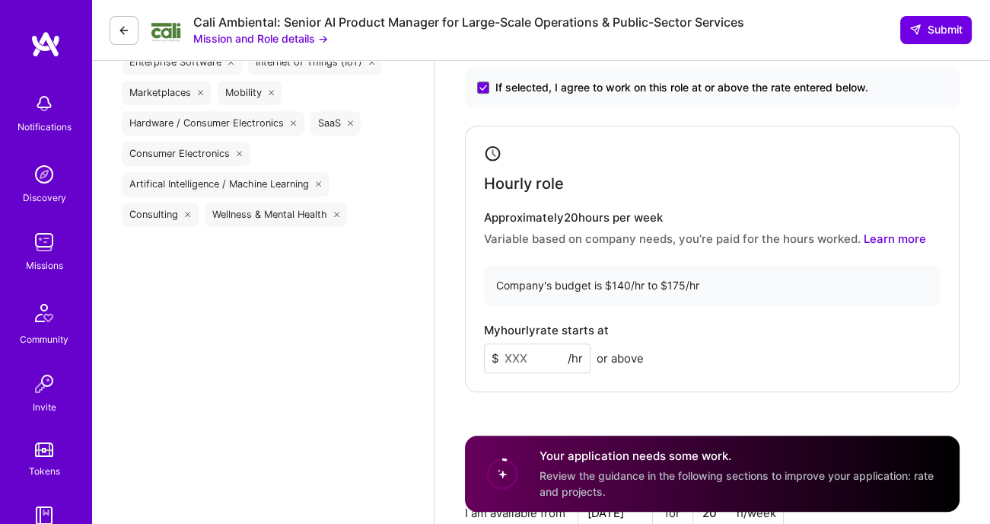
click at [535, 357] on input at bounding box center [537, 358] width 107 height 30
type input "165"
click at [741, 330] on div "My hourly rate starts at $ 165 /hr or above" at bounding box center [712, 347] width 457 height 49
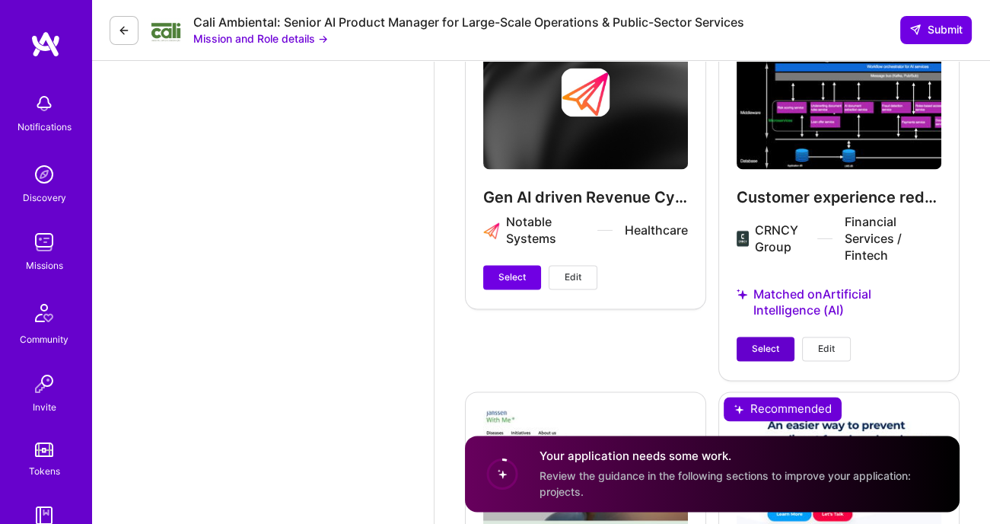
scroll to position [2836, 0]
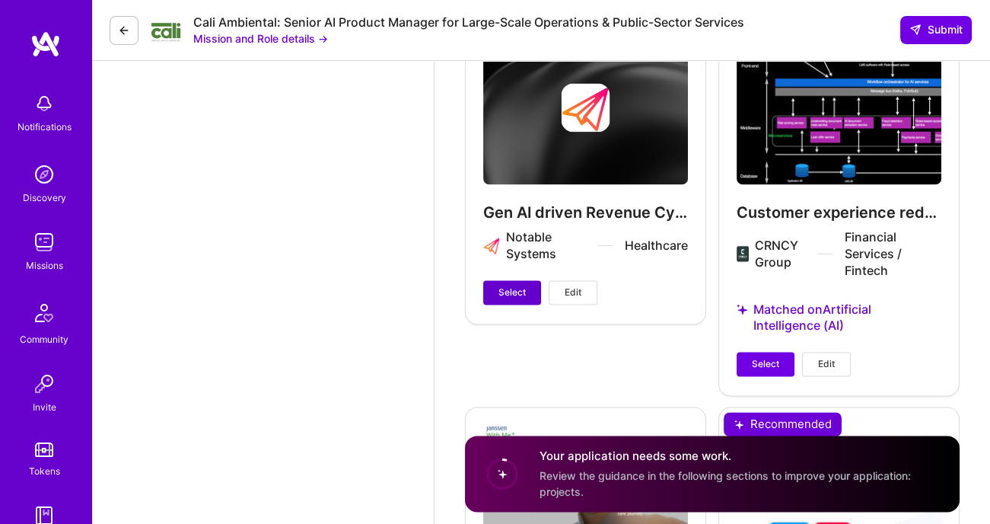
click at [510, 285] on span "Select" at bounding box center [511, 292] width 27 height 14
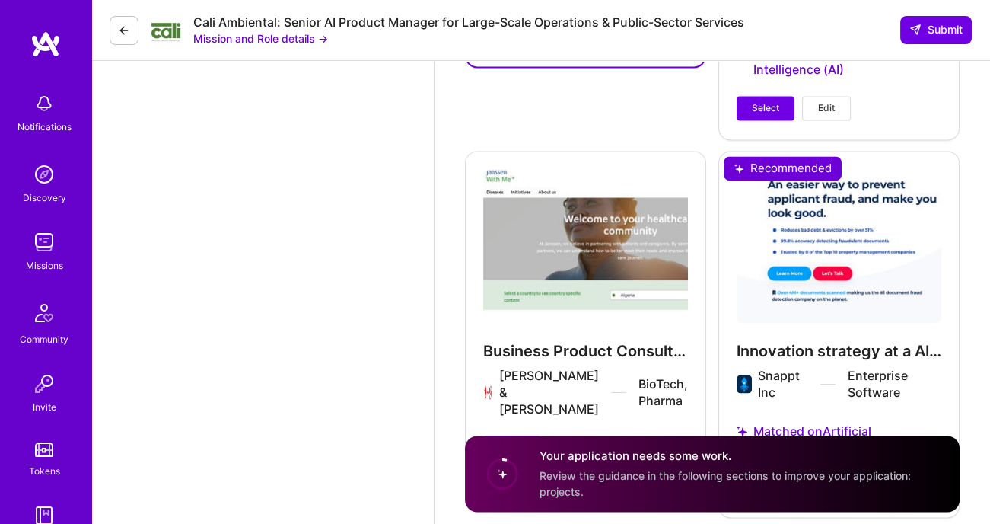
scroll to position [3258, 0]
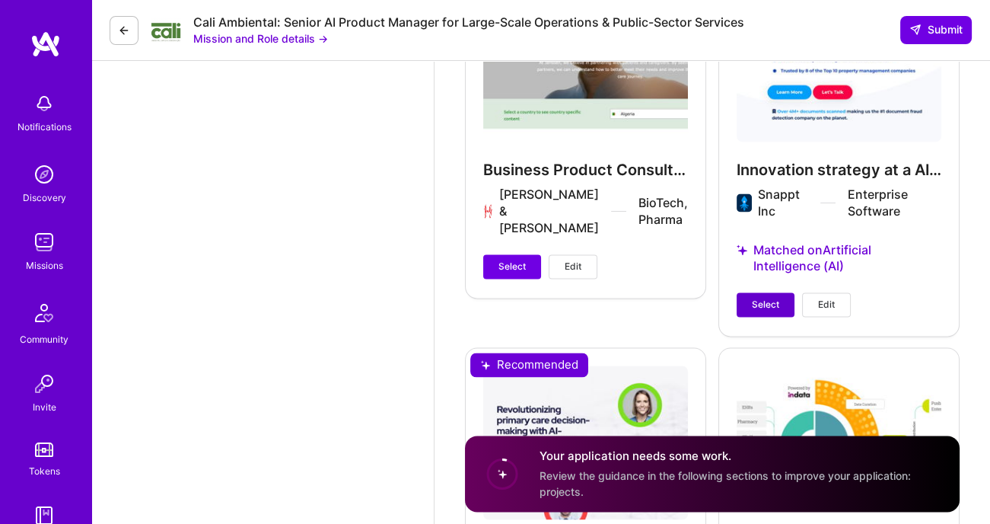
click at [767, 298] on span "Select" at bounding box center [765, 305] width 27 height 14
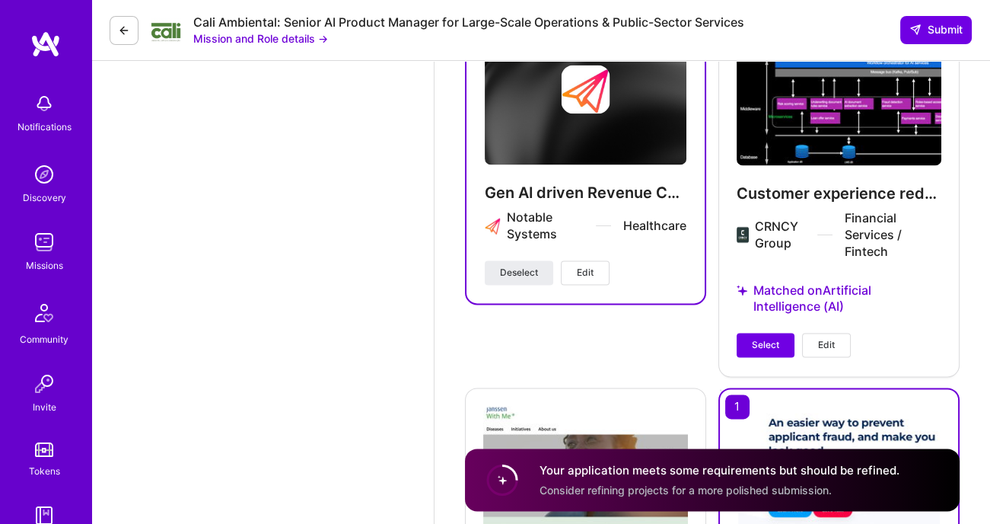
scroll to position [2829, 0]
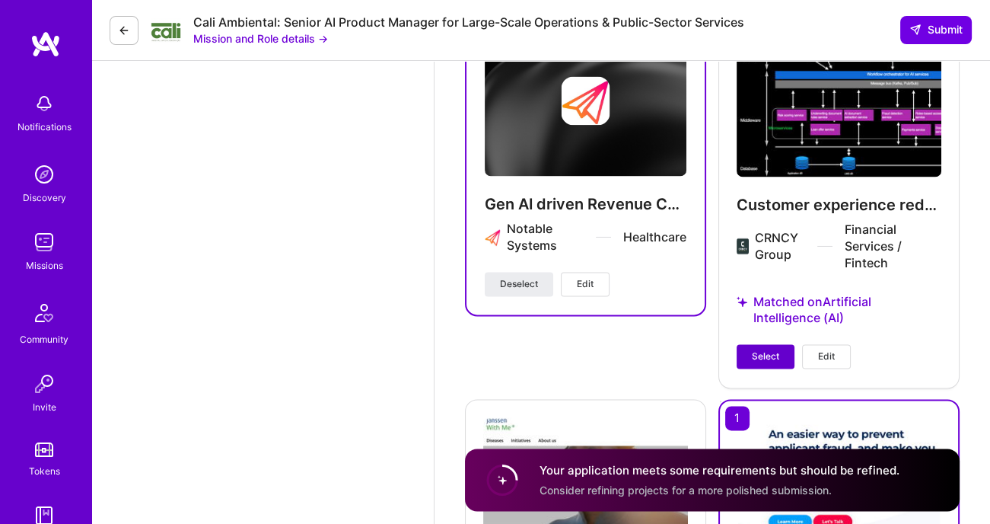
click at [770, 349] on span "Select" at bounding box center [765, 356] width 27 height 14
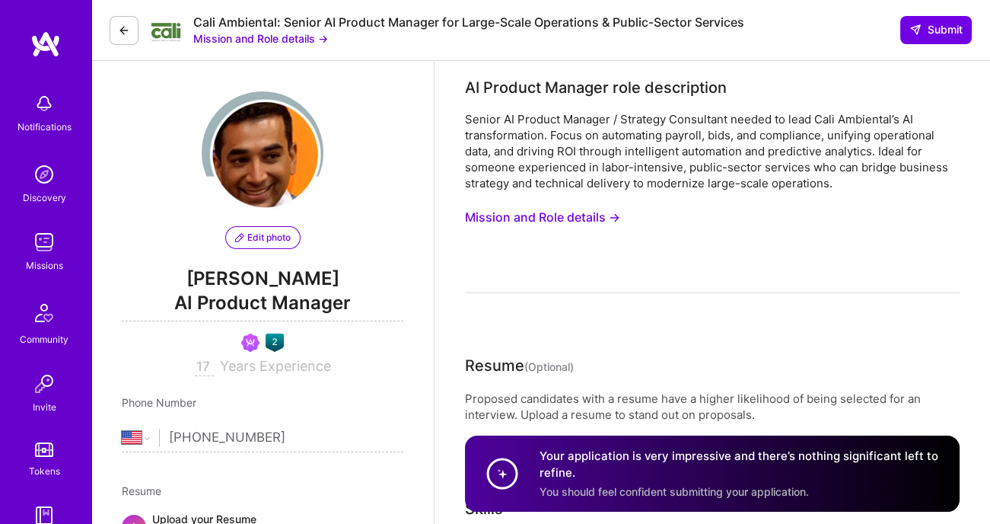
scroll to position [0, 0]
click at [933, 27] on span "Submit" at bounding box center [935, 29] width 53 height 15
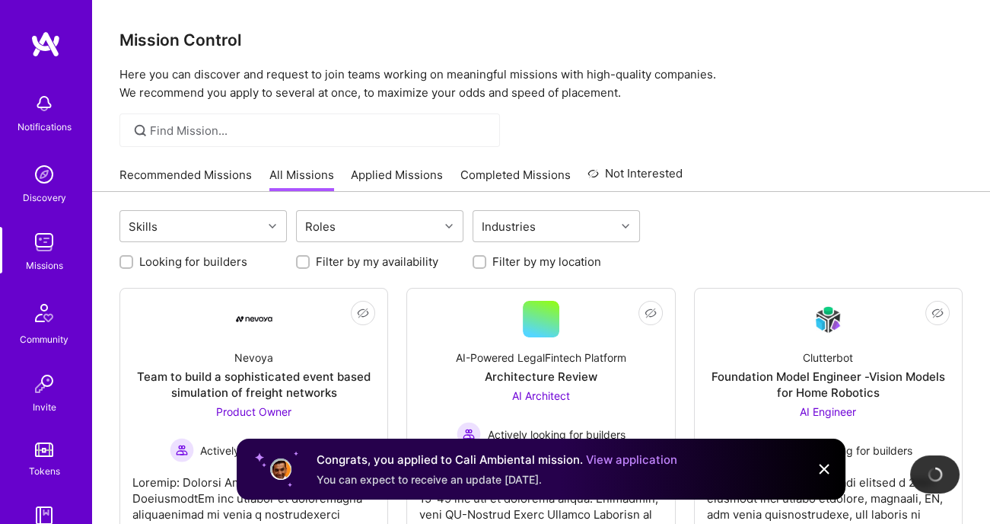
click at [519, 171] on link "Completed Missions" at bounding box center [515, 179] width 110 height 25
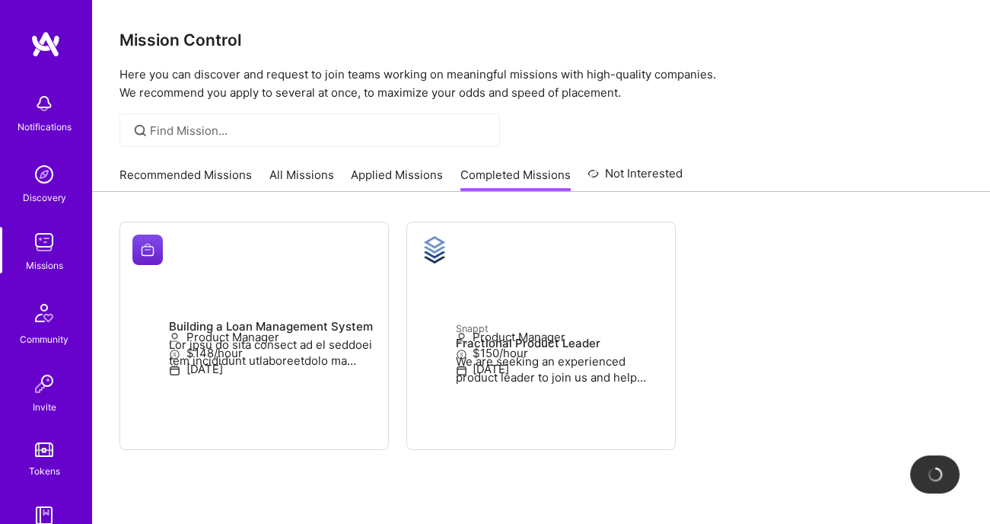
scroll to position [24, 0]
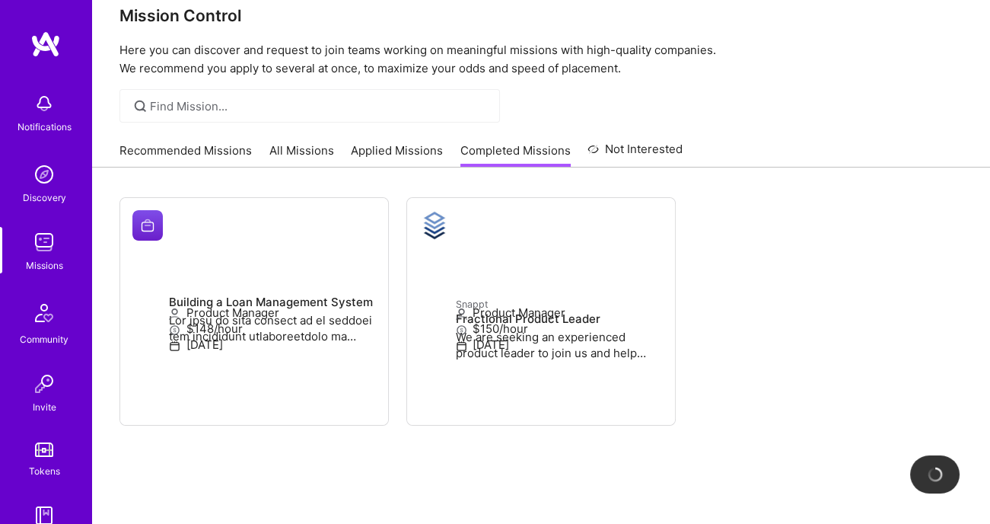
click at [51, 188] on img at bounding box center [44, 174] width 30 height 30
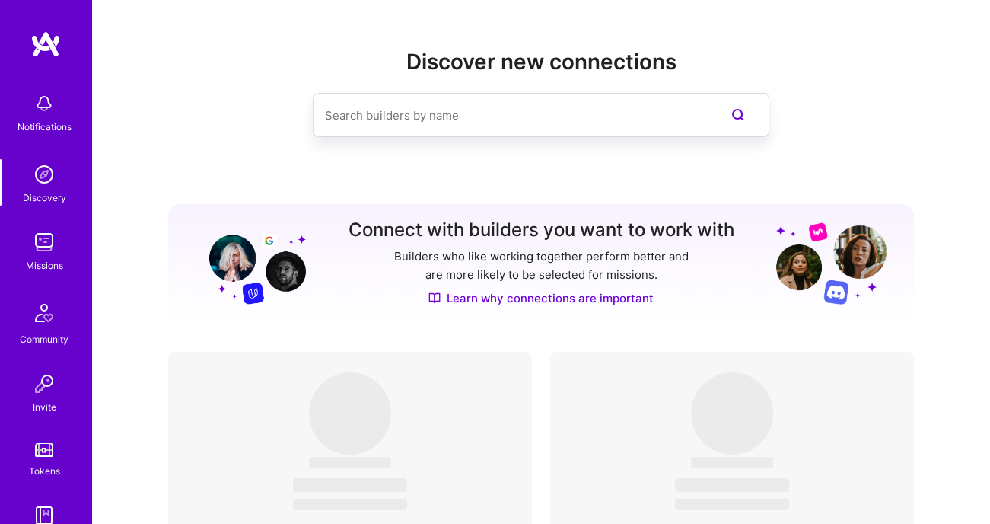
click at [46, 246] on img at bounding box center [44, 242] width 30 height 30
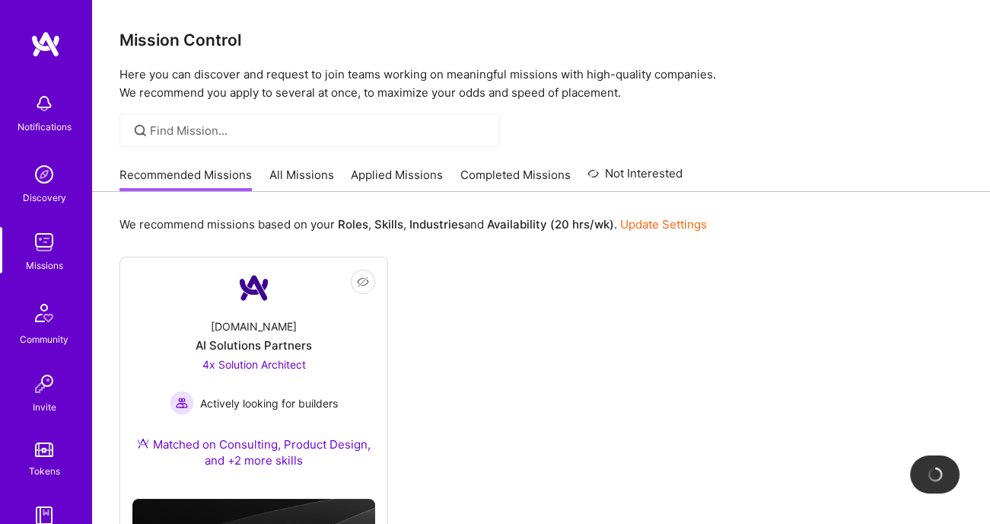
click at [321, 176] on link "All Missions" at bounding box center [301, 179] width 65 height 25
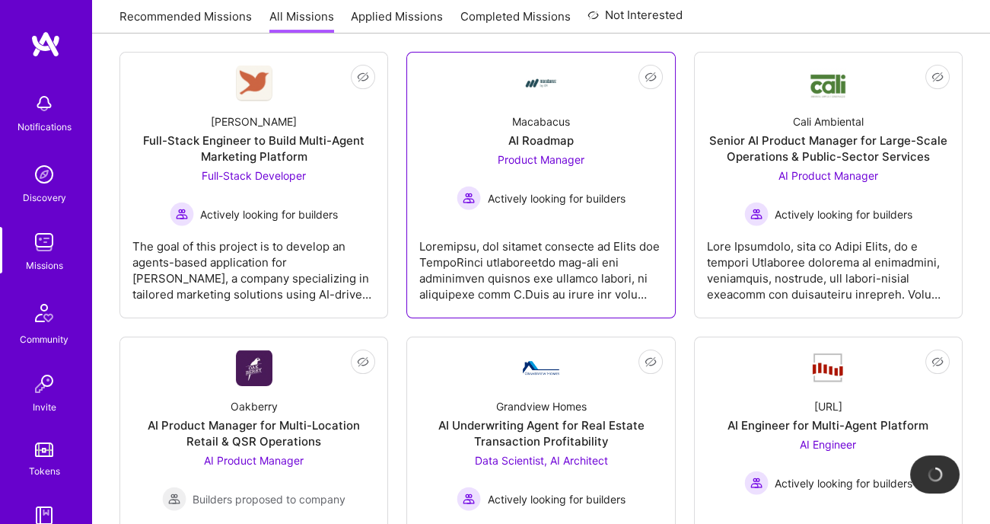
scroll to position [527, 0]
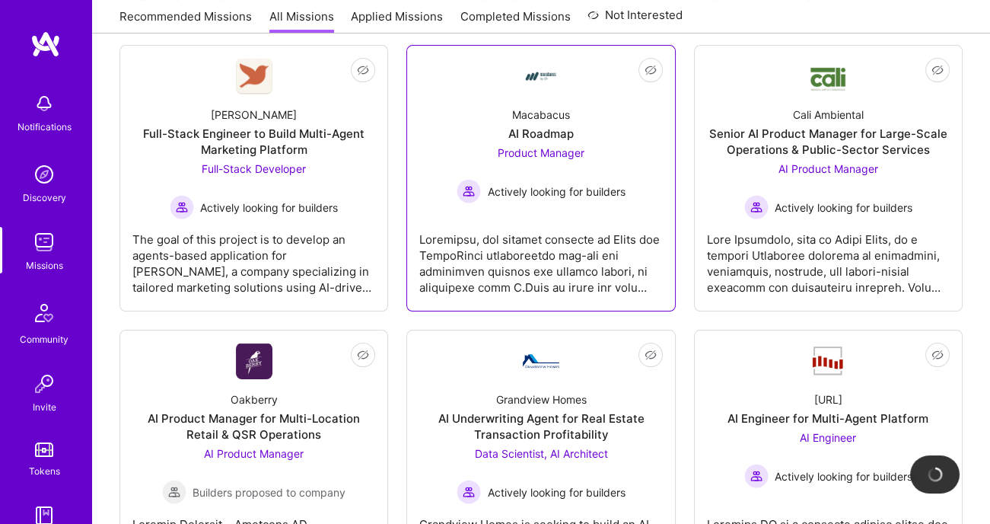
click at [594, 147] on div "Product Manager Actively looking for builders" at bounding box center [541, 174] width 168 height 59
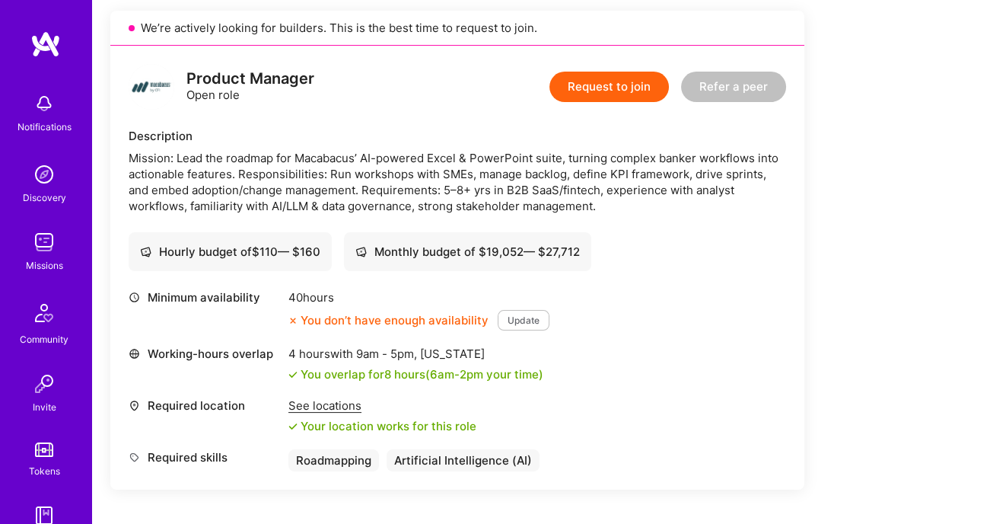
scroll to position [78, 0]
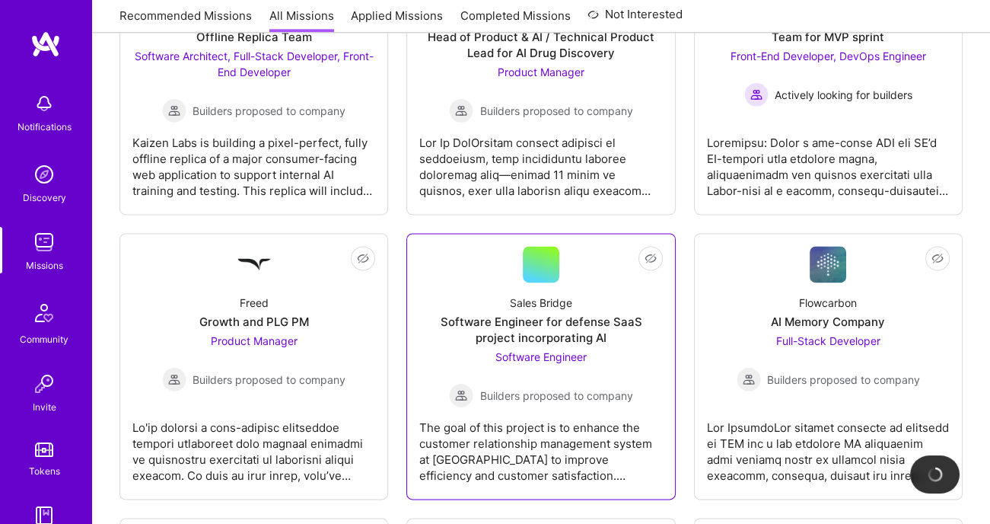
scroll to position [2639, 0]
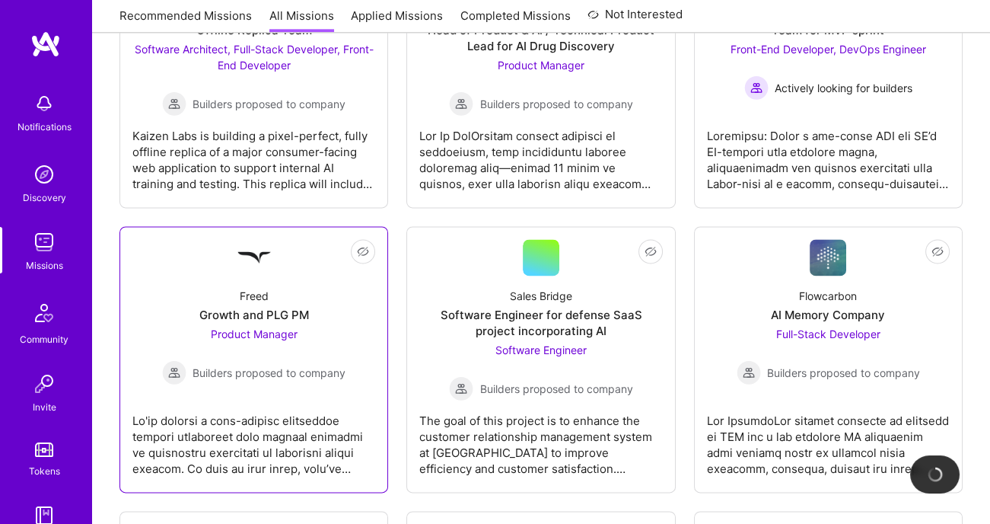
click at [276, 365] on span "Builders proposed to company" at bounding box center [269, 373] width 153 height 16
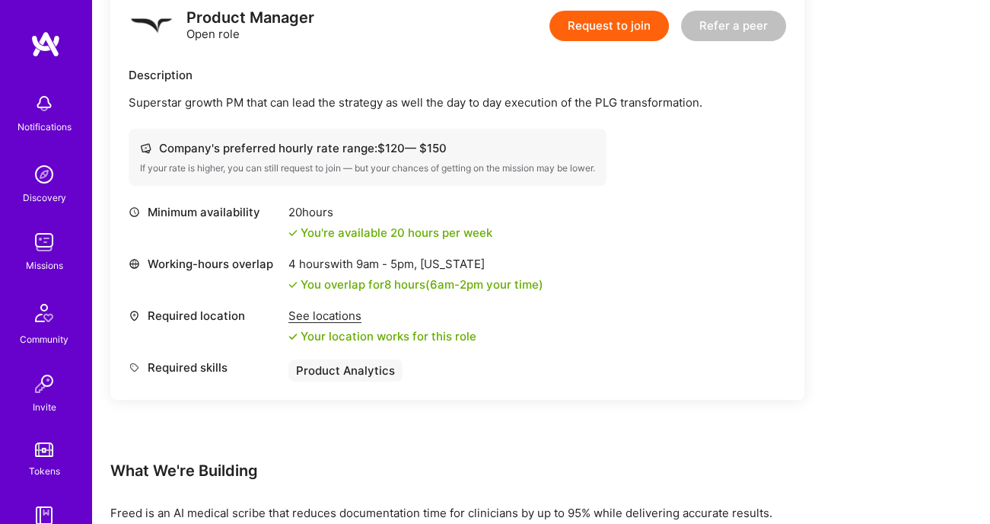
scroll to position [407, 0]
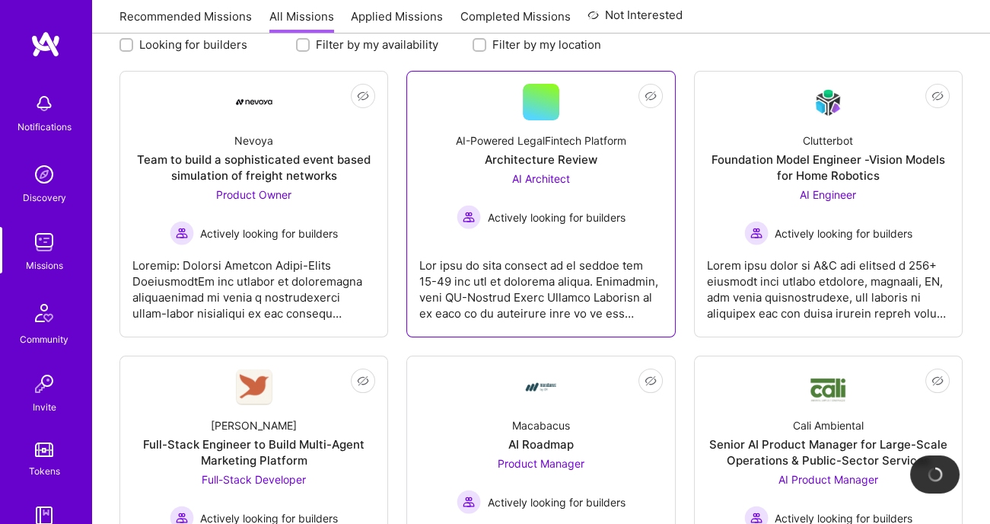
scroll to position [218, 0]
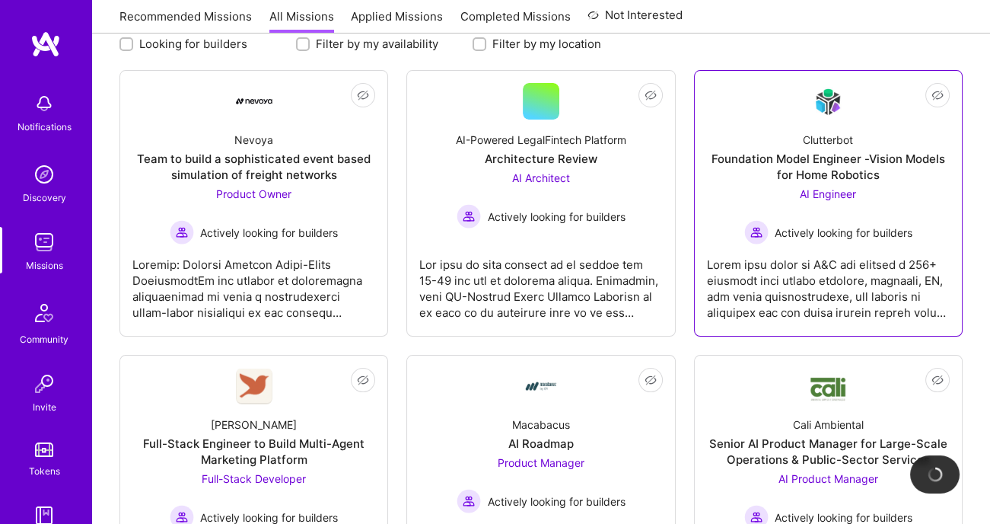
click at [862, 178] on div "Foundation Model Engineer -Vision Models for Home Robotics" at bounding box center [828, 167] width 243 height 32
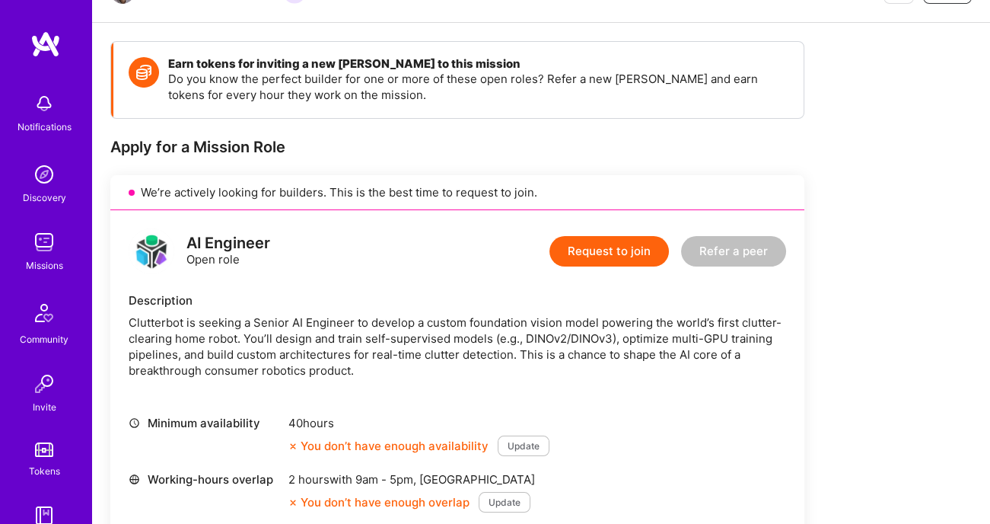
scroll to position [326, 0]
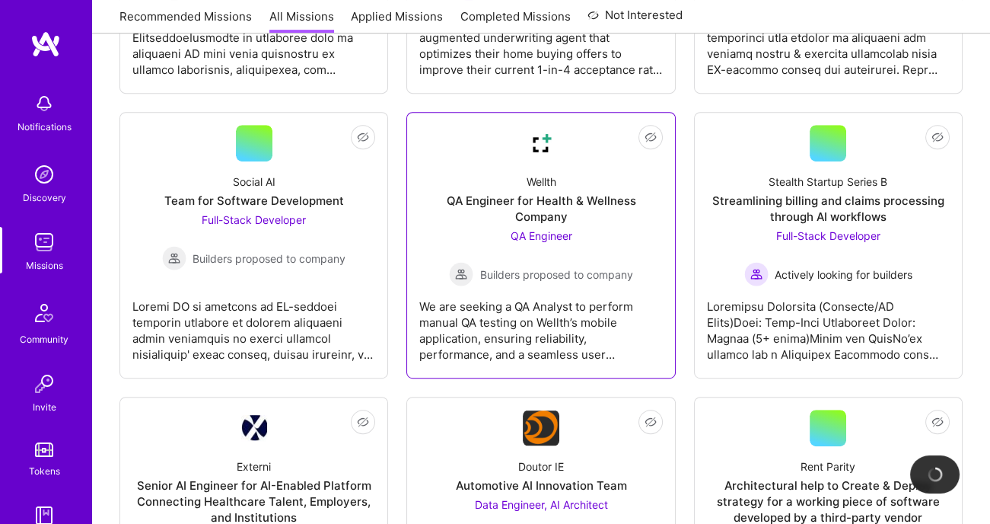
scroll to position [1030, 0]
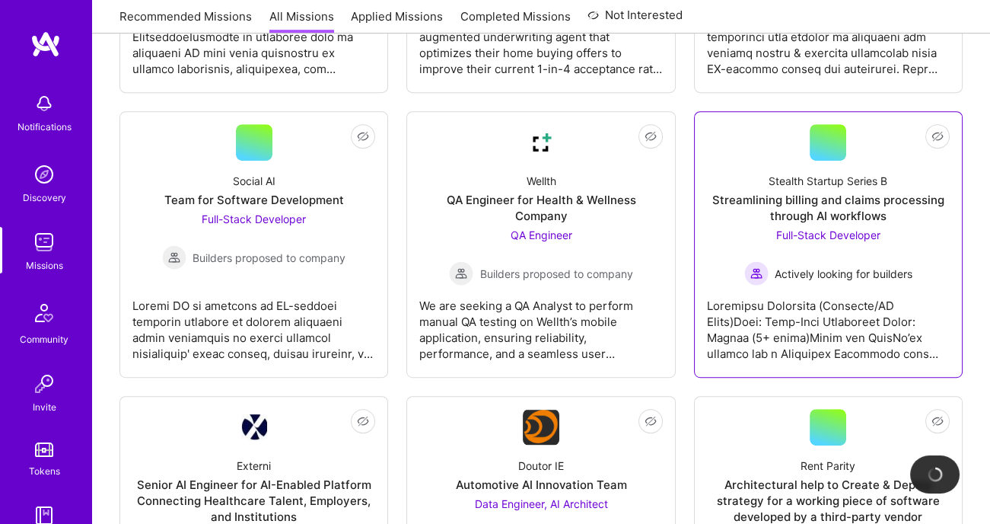
click at [771, 294] on div at bounding box center [828, 323] width 243 height 76
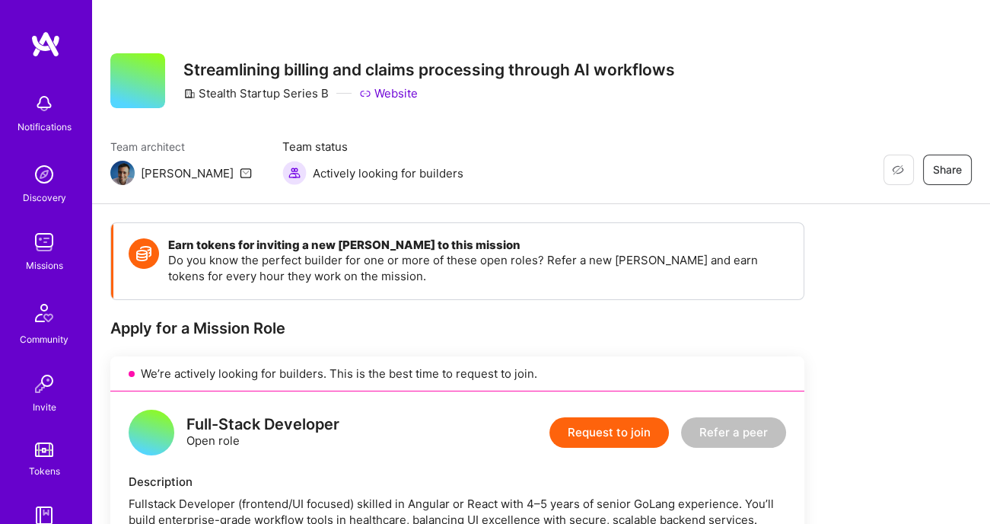
scroll to position [-1, 0]
click at [771, 294] on div "Earn tokens for inviting a new A.Teamer to this mission Do you know the perfect…" at bounding box center [458, 261] width 690 height 76
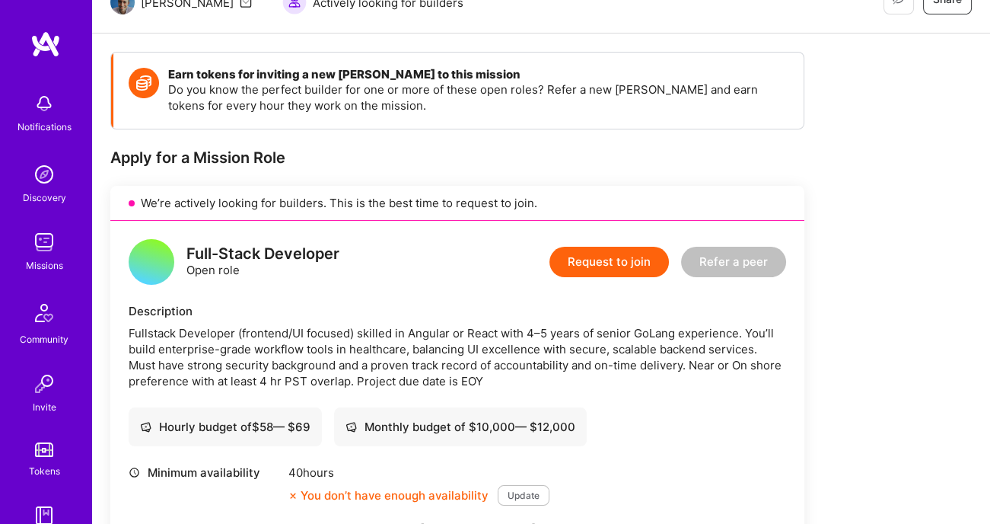
scroll to position [202, 0]
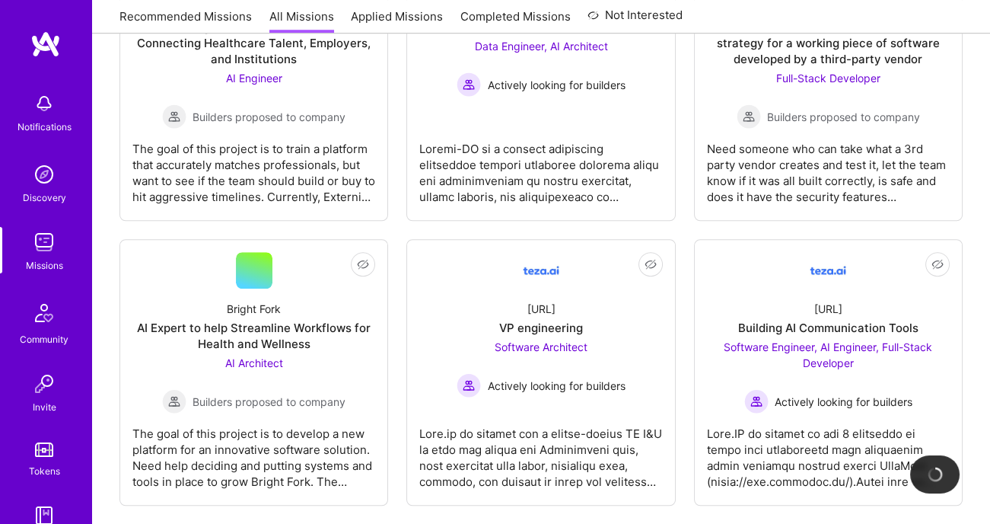
scroll to position [1612, 0]
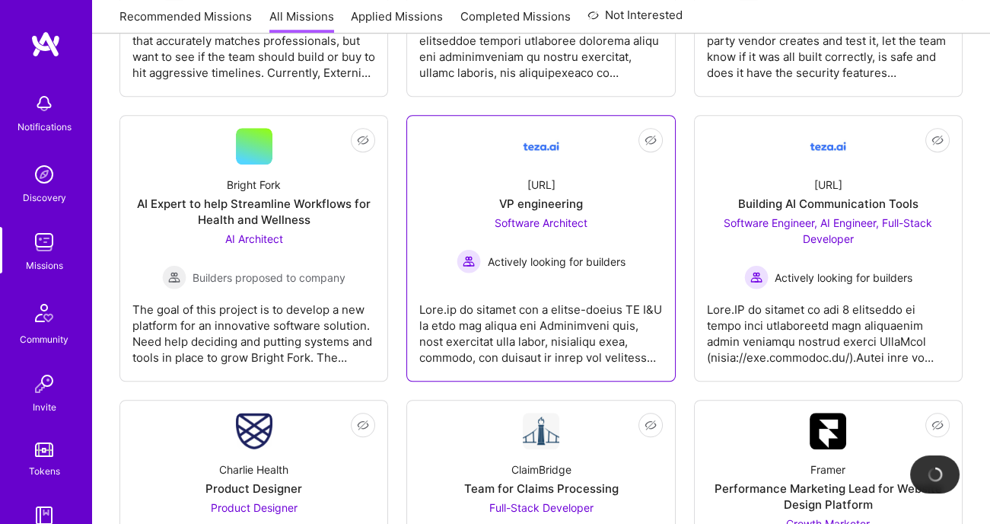
click at [470, 231] on div "Software Architect Actively looking for builders" at bounding box center [541, 244] width 168 height 59
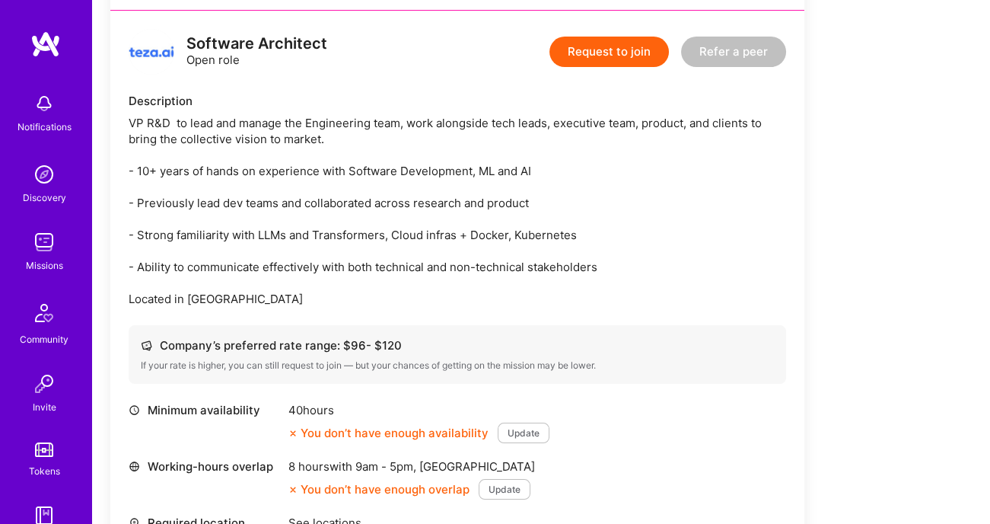
scroll to position [388, 0]
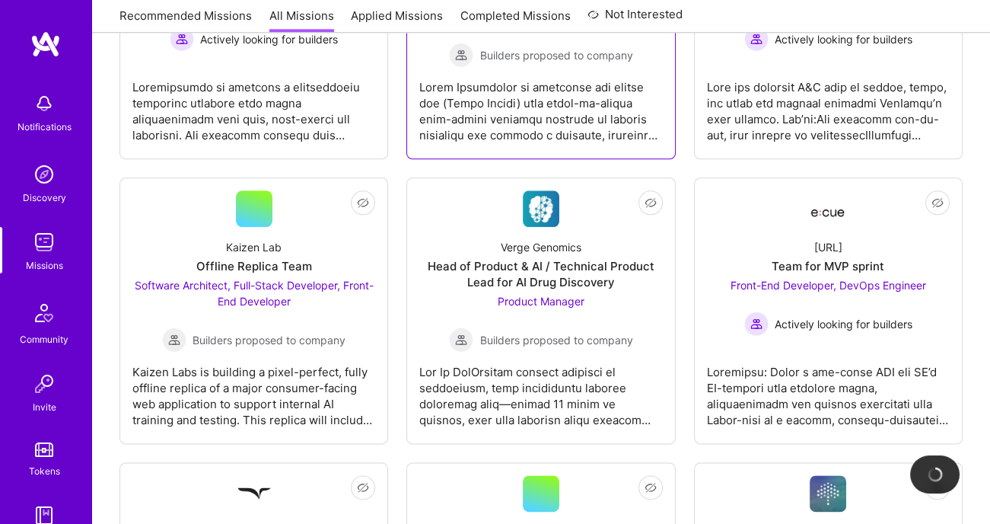
scroll to position [2412, 0]
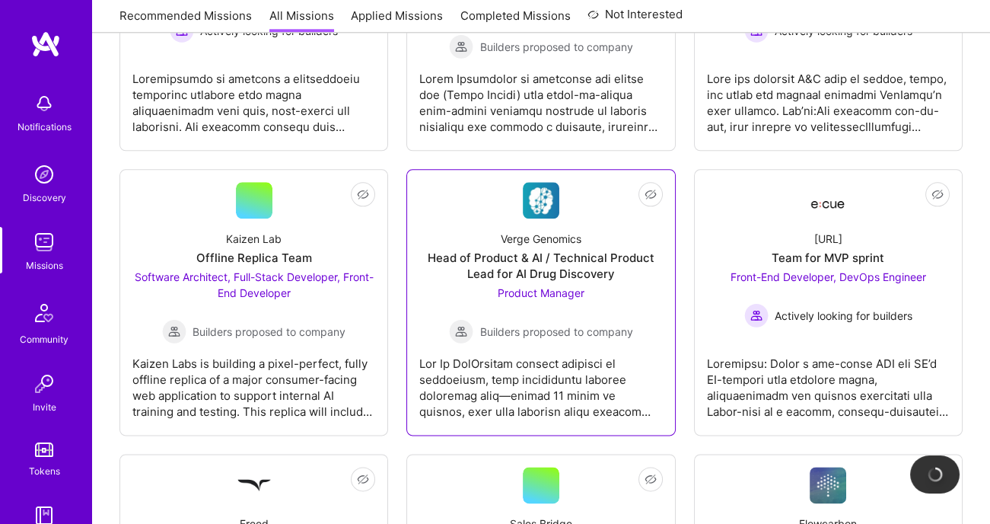
click at [481, 285] on div "Product Manager Builders proposed to company" at bounding box center [540, 314] width 183 height 59
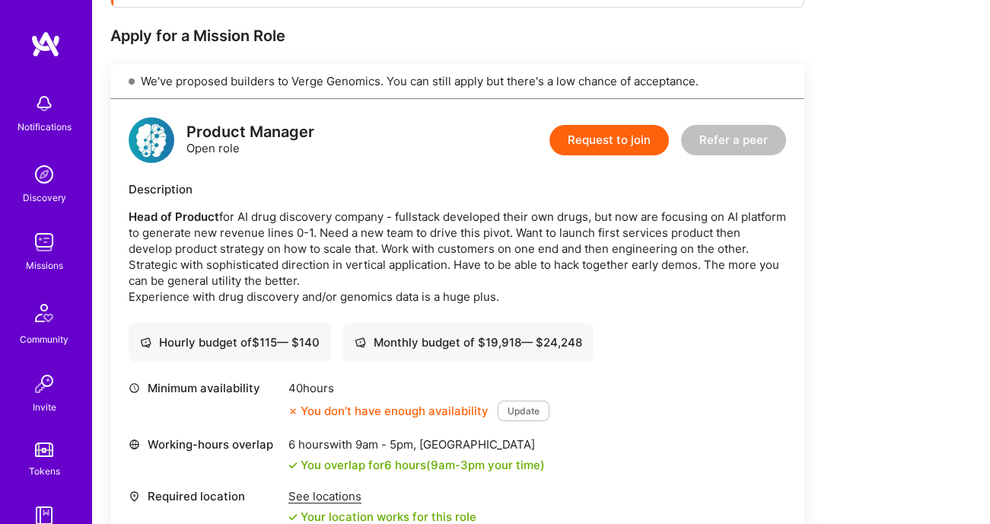
scroll to position [301, 0]
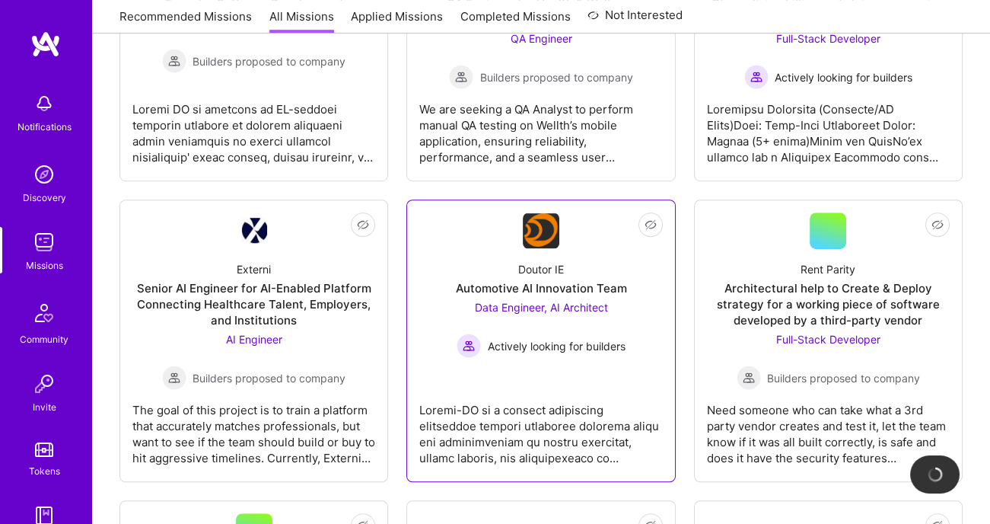
scroll to position [1138, 0]
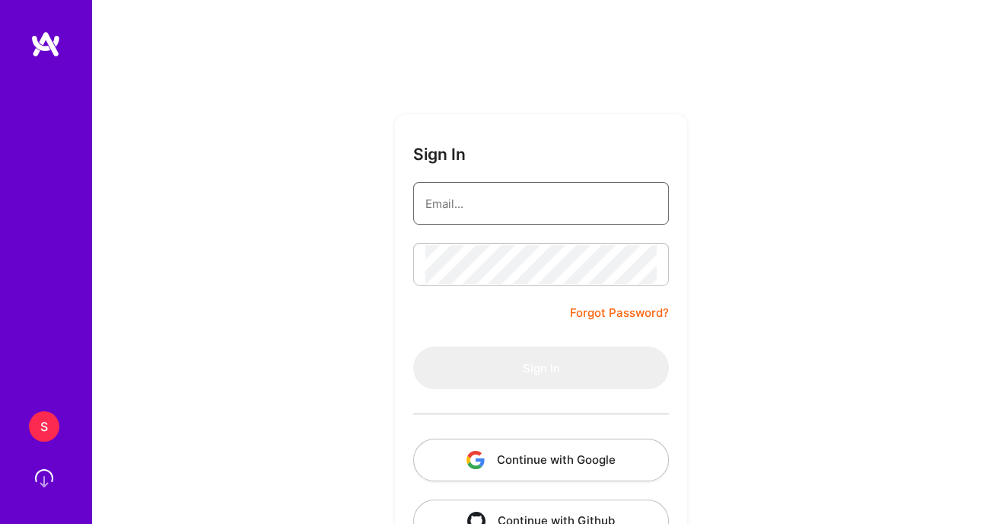
type input "[EMAIL_ADDRESS][DOMAIN_NAME]"
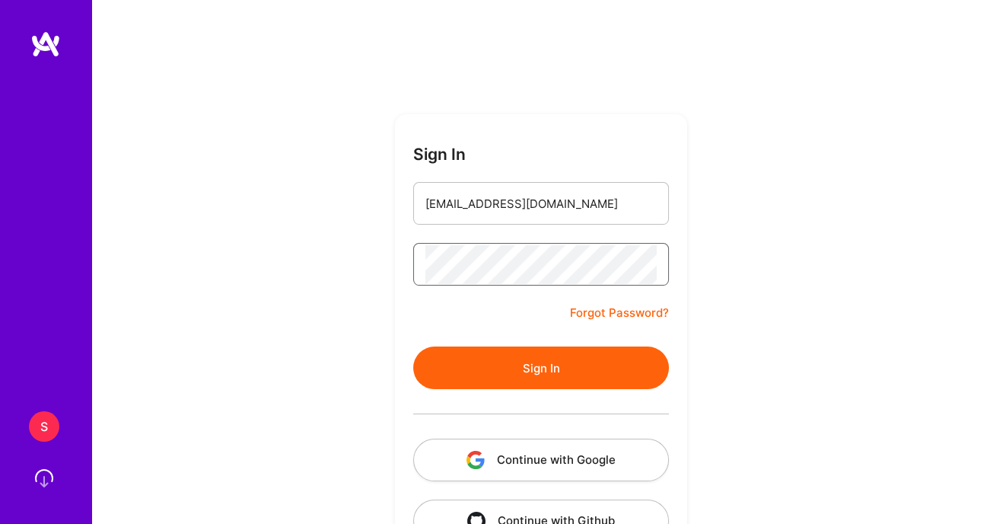
click at [540, 366] on button "Sign In" at bounding box center [541, 367] width 256 height 43
